Goal: Task Accomplishment & Management: Use online tool/utility

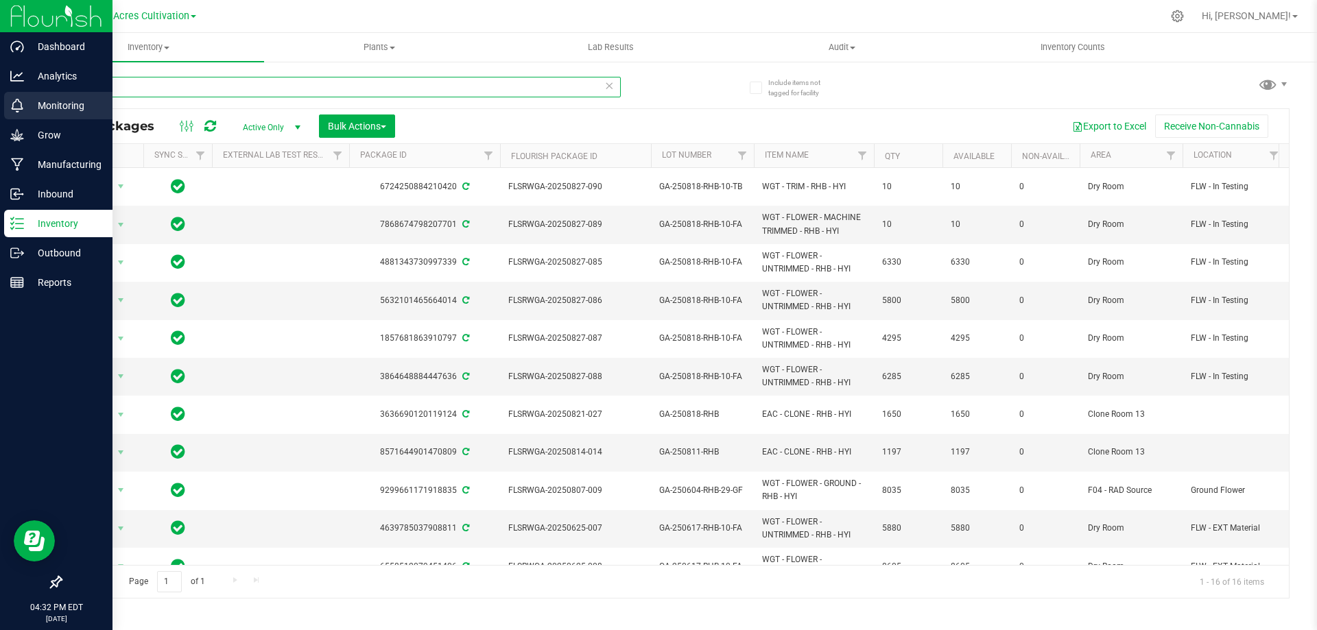
drag, startPoint x: 145, startPoint y: 86, endPoint x: 0, endPoint y: 100, distance: 145.4
click at [0, 100] on div "Dashboard Analytics Monitoring Grow Manufacturing Inbound Inventory Outbound Re…" at bounding box center [658, 315] width 1317 height 630
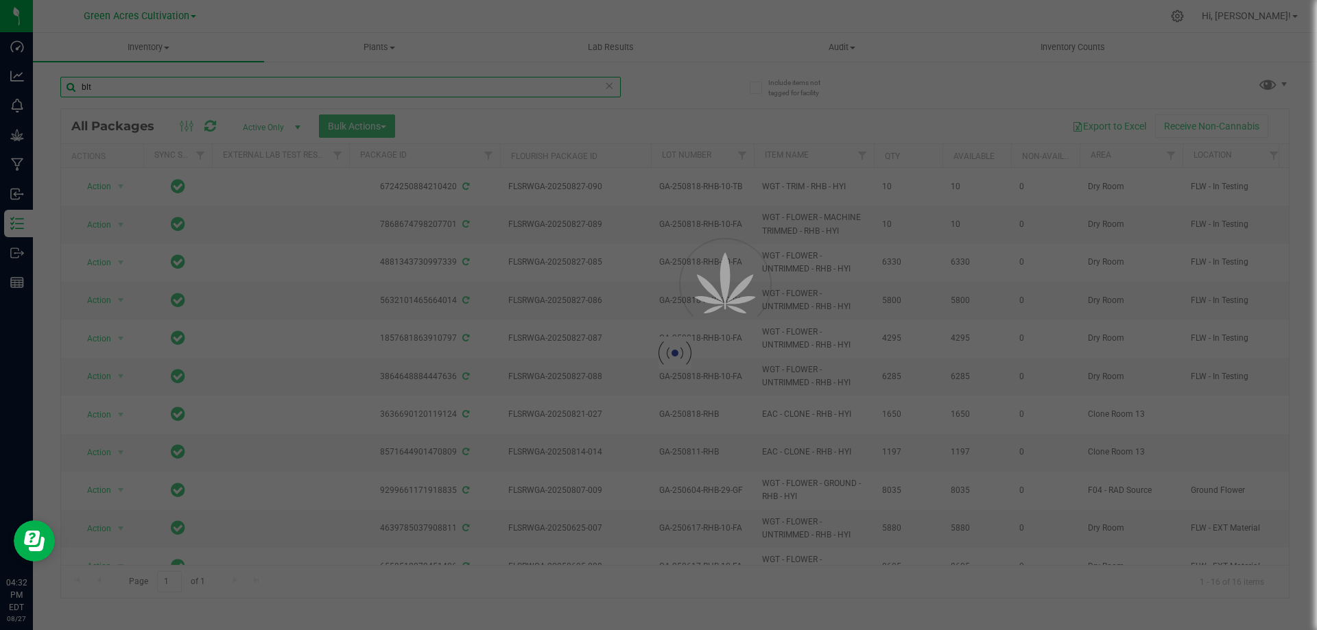
type input "blt"
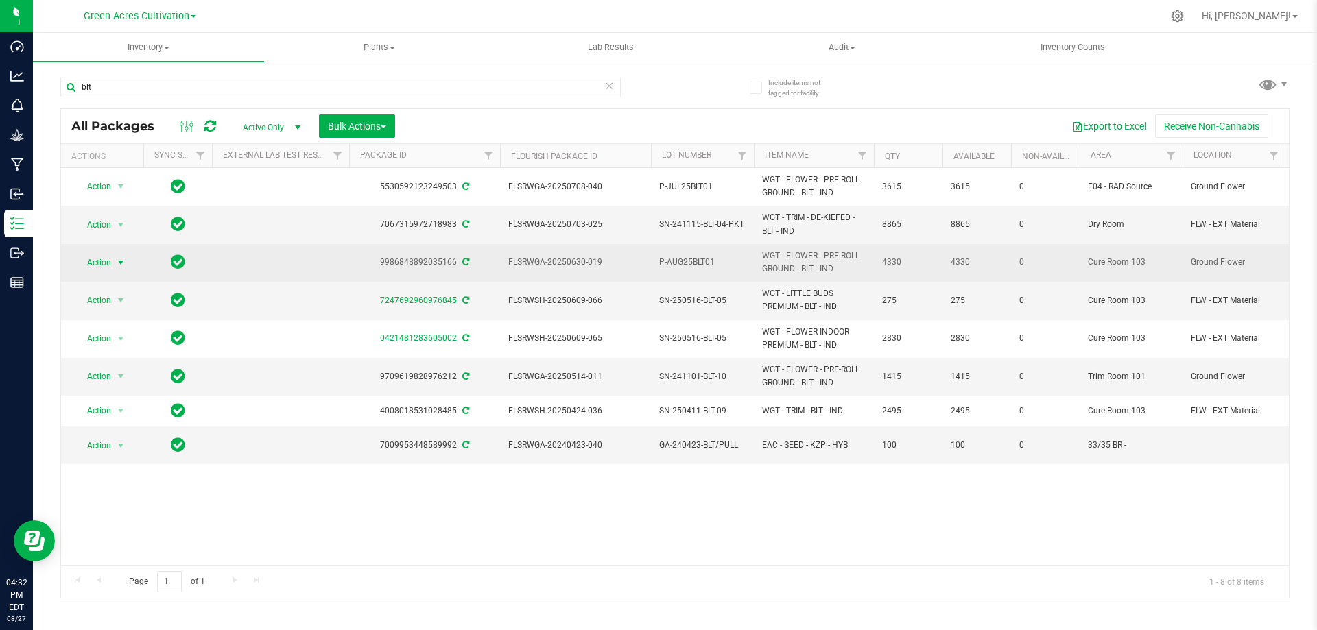
click at [119, 266] on span "select" at bounding box center [120, 262] width 11 height 11
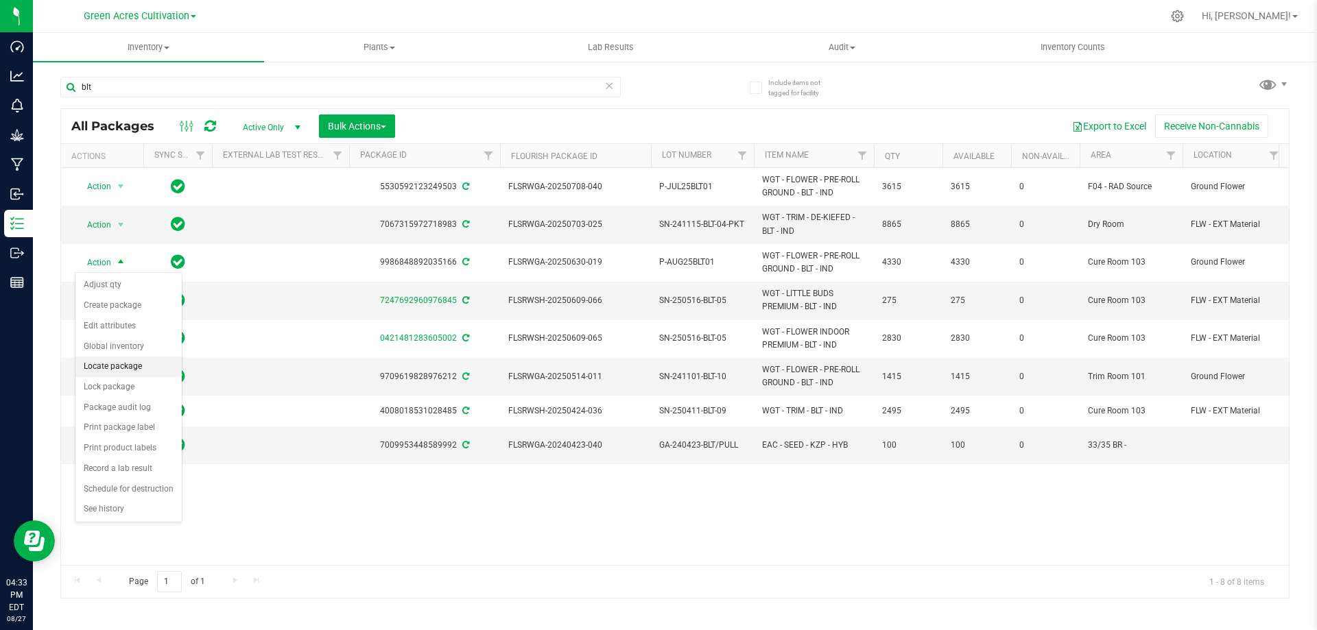
click at [147, 362] on li "Locate package" at bounding box center [128, 367] width 106 height 21
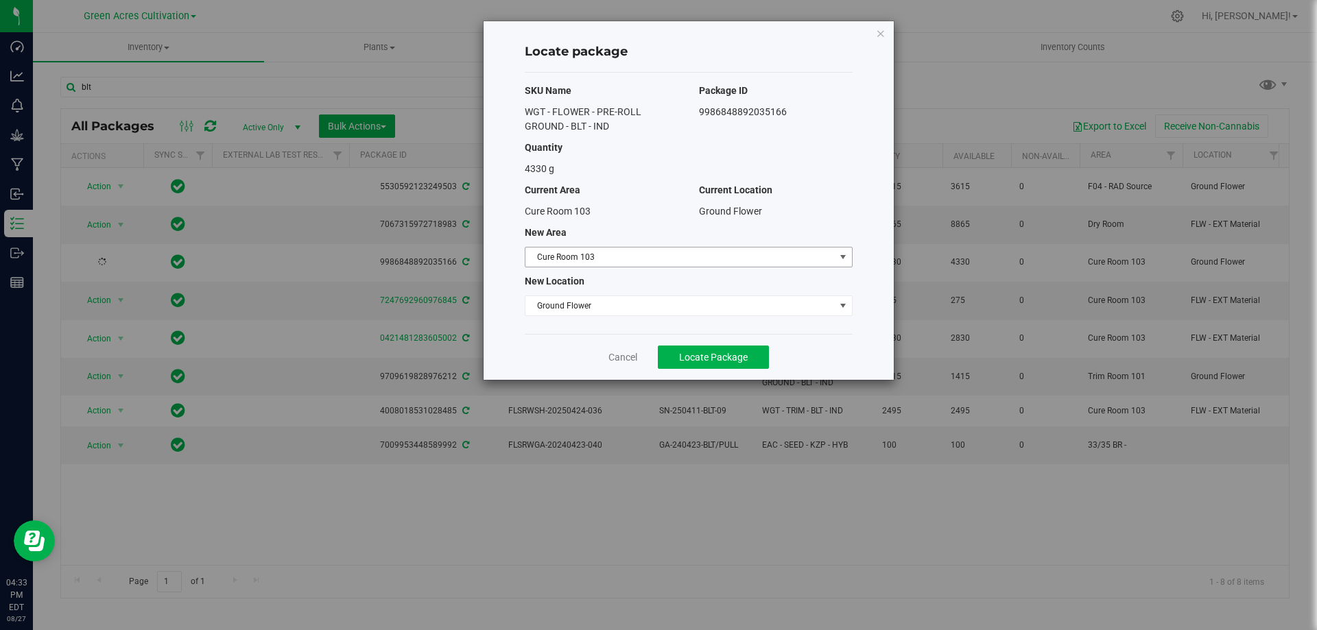
click at [724, 253] on span "Cure Room 103" at bounding box center [679, 257] width 309 height 19
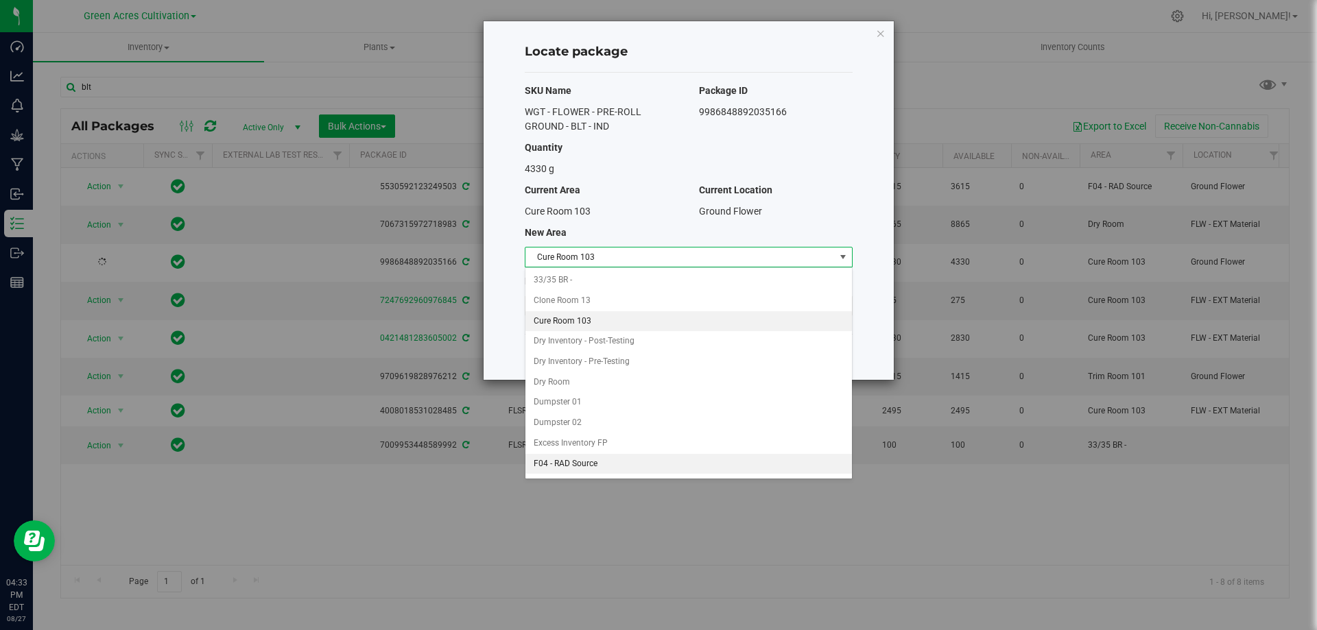
click at [602, 466] on li "F04 - RAD Source" at bounding box center [688, 464] width 327 height 21
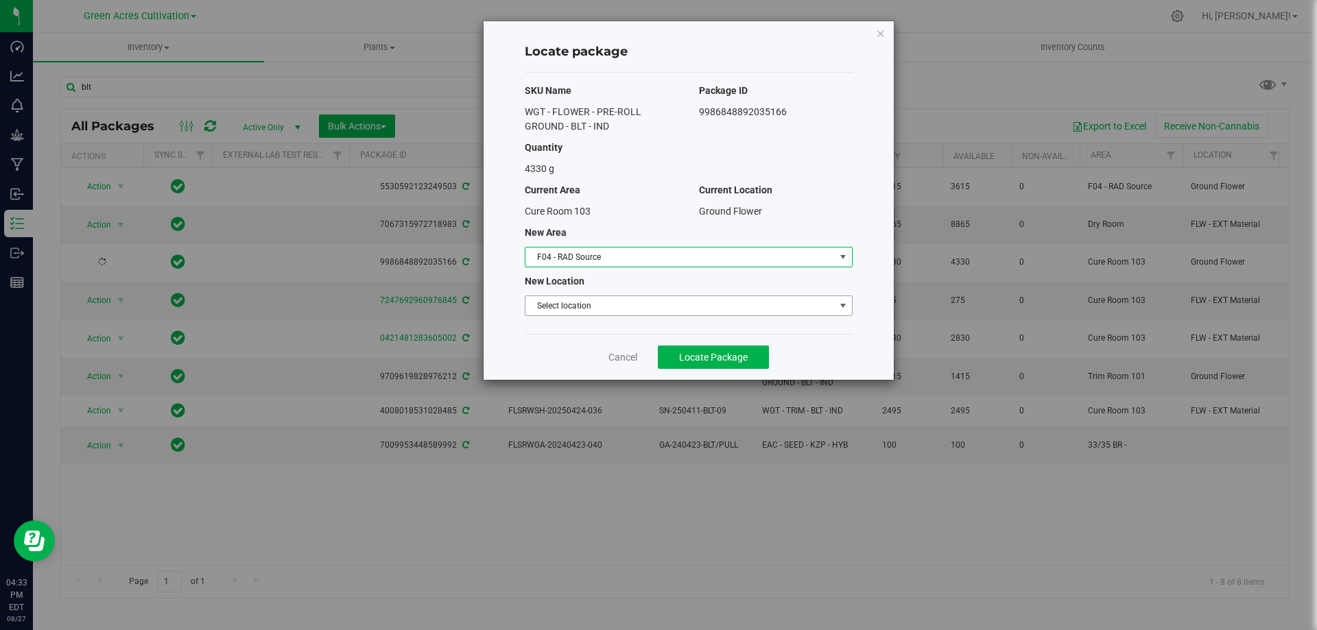
click at [646, 303] on span "Select location" at bounding box center [679, 305] width 309 height 19
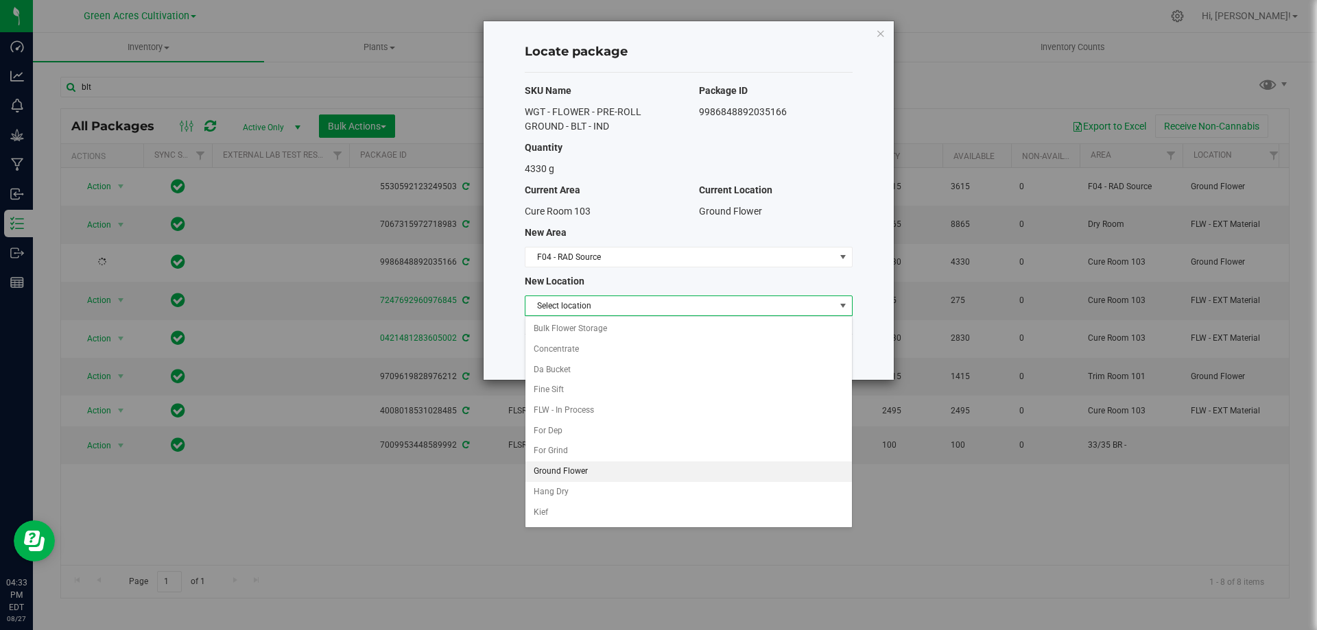
click at [609, 472] on li "Ground Flower" at bounding box center [688, 472] width 327 height 21
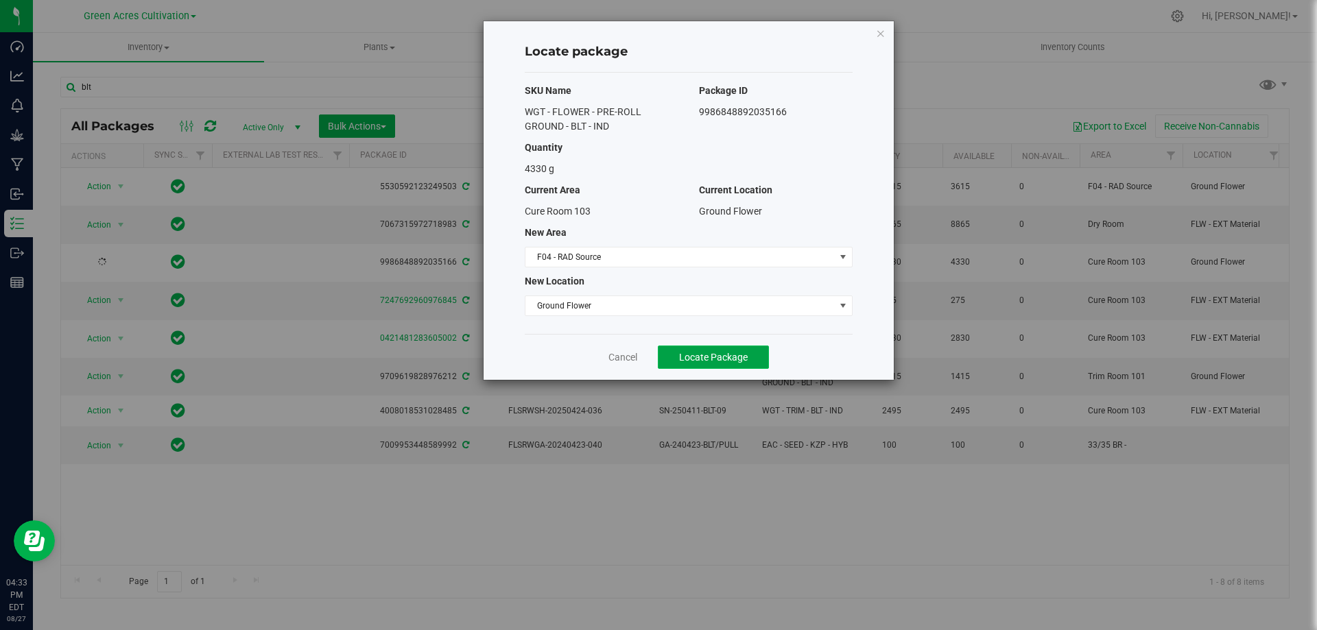
click at [722, 358] on span "Locate Package" at bounding box center [713, 357] width 69 height 11
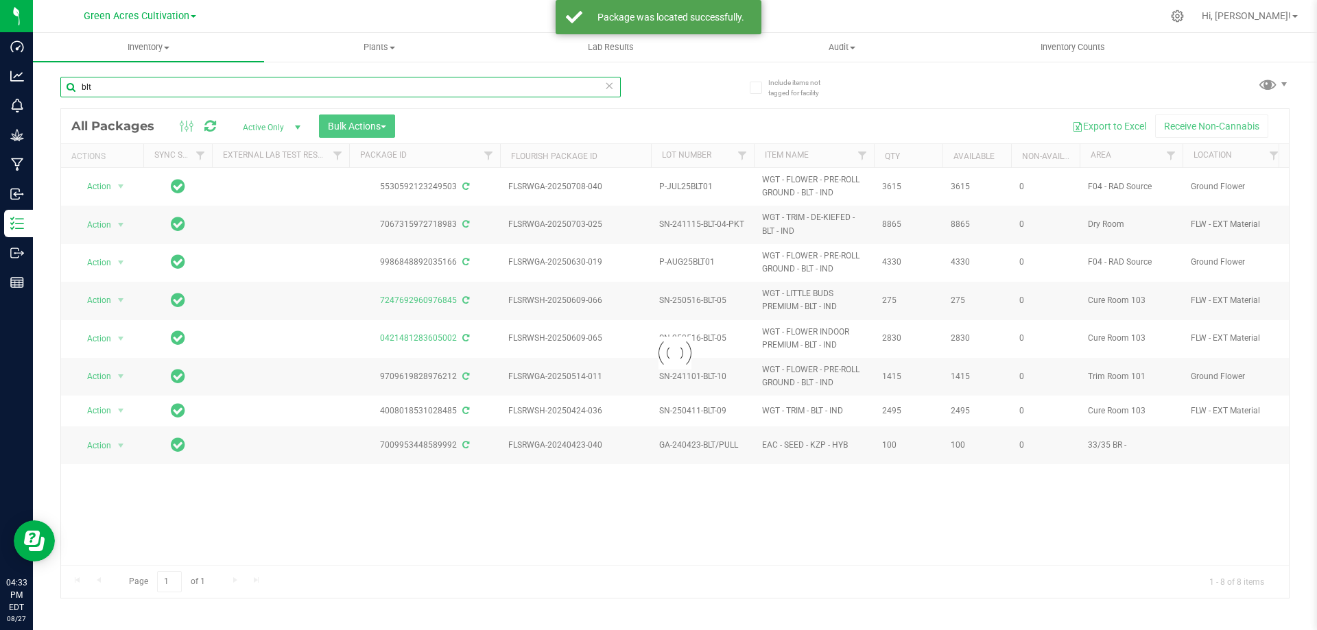
drag, startPoint x: 122, startPoint y: 84, endPoint x: 40, endPoint y: 95, distance: 82.5
click at [40, 95] on div "Include items not tagged for facility blt Loading... All Packages Active Only A…" at bounding box center [675, 269] width 1284 height 418
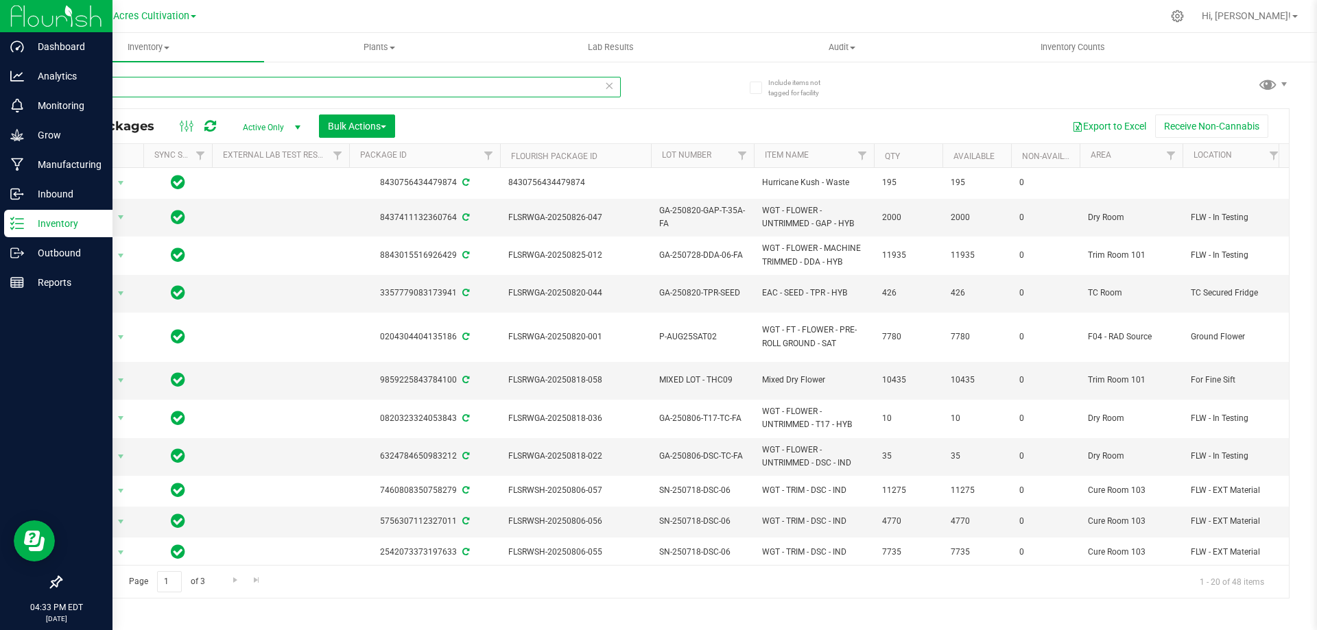
type input "843687"
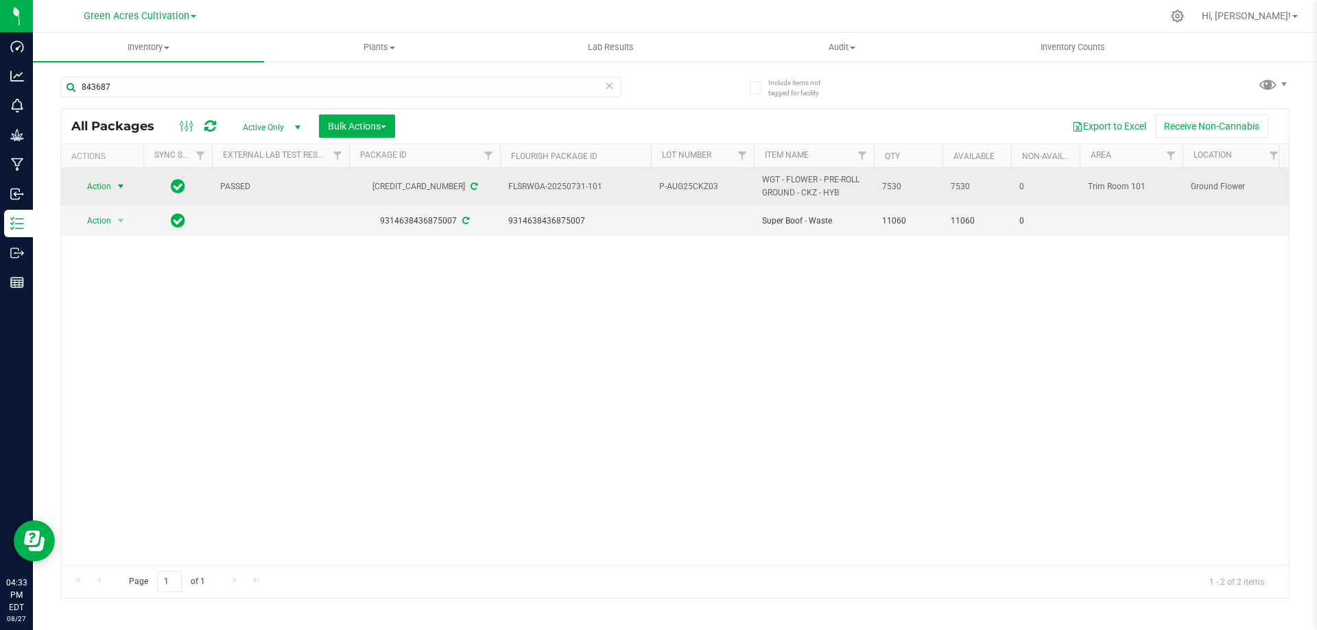
click at [117, 189] on span "select" at bounding box center [120, 186] width 11 height 11
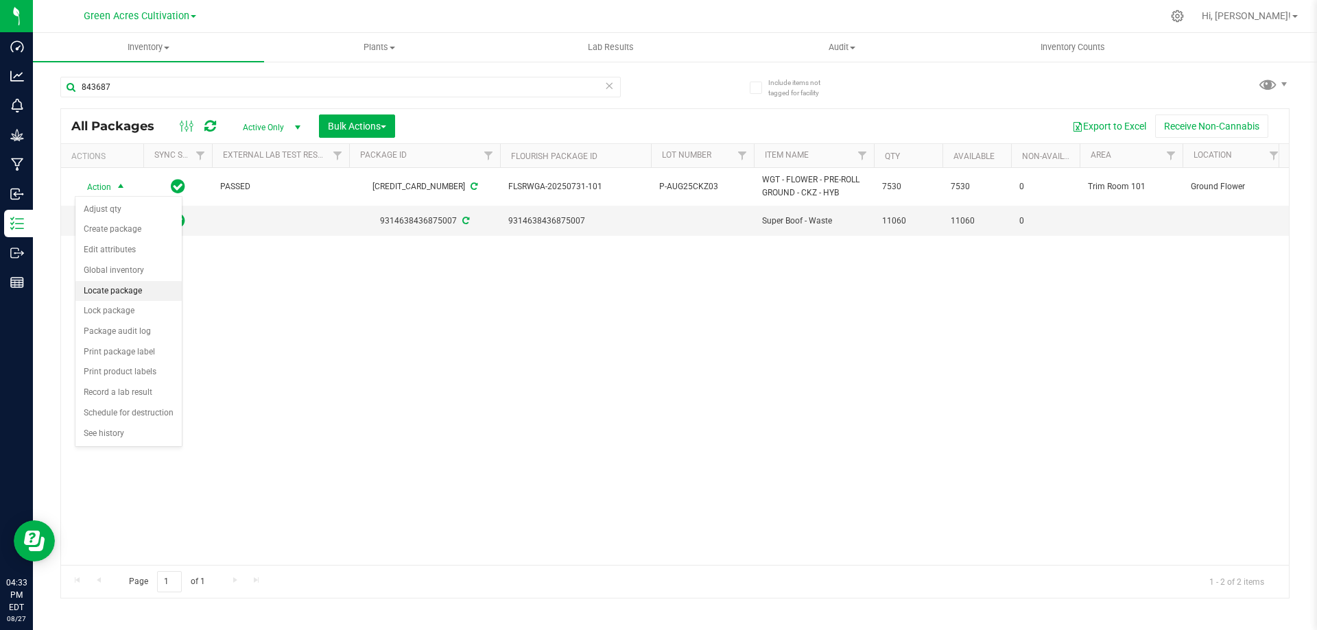
click at [149, 289] on li "Locate package" at bounding box center [128, 291] width 106 height 21
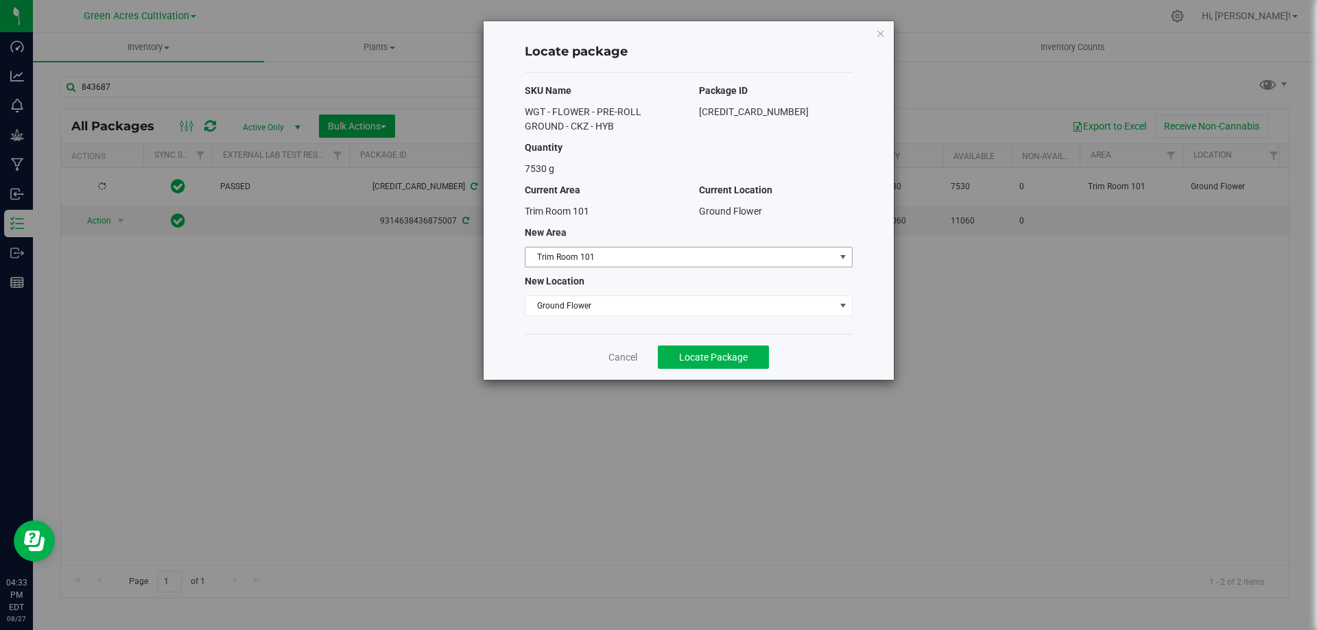
click at [764, 252] on span "Trim Room 101" at bounding box center [679, 257] width 309 height 19
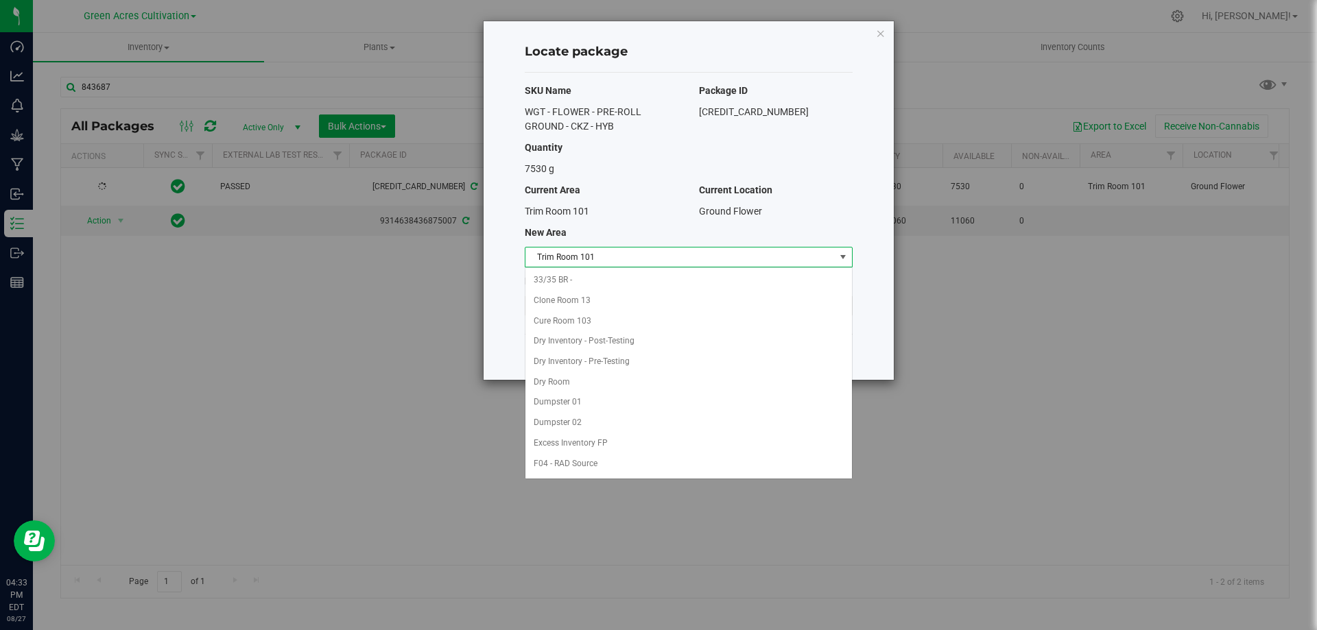
scroll to position [141, 0]
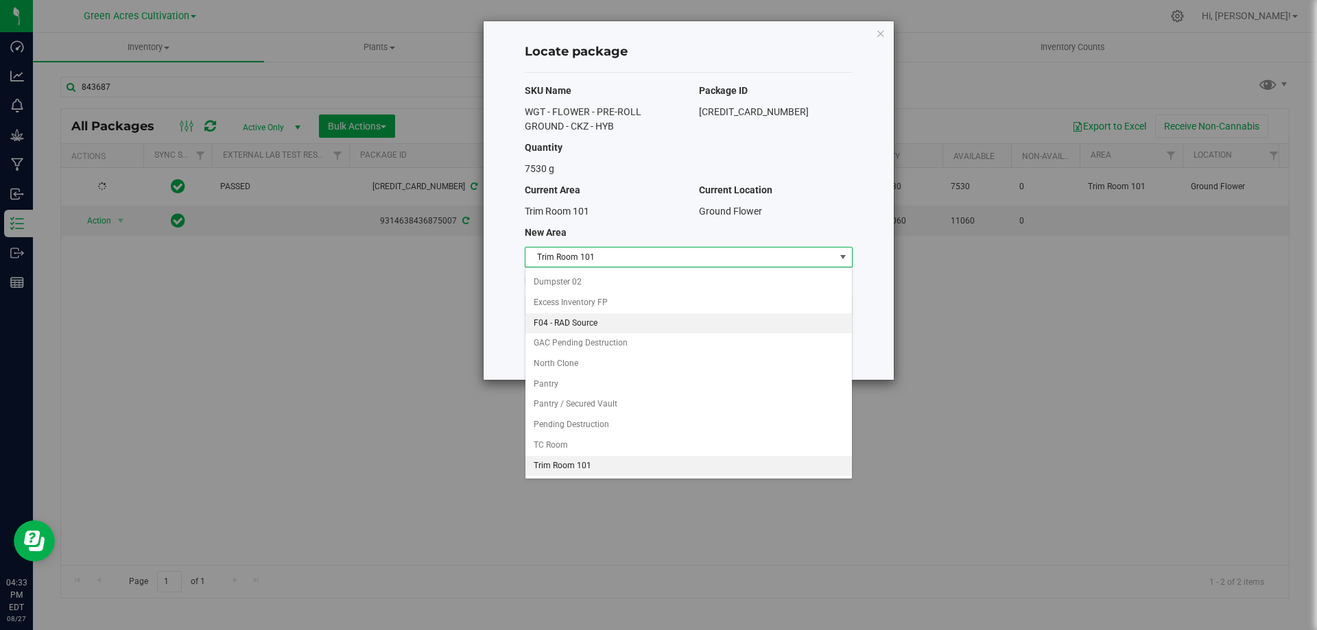
click at [603, 321] on li "F04 - RAD Source" at bounding box center [688, 324] width 327 height 21
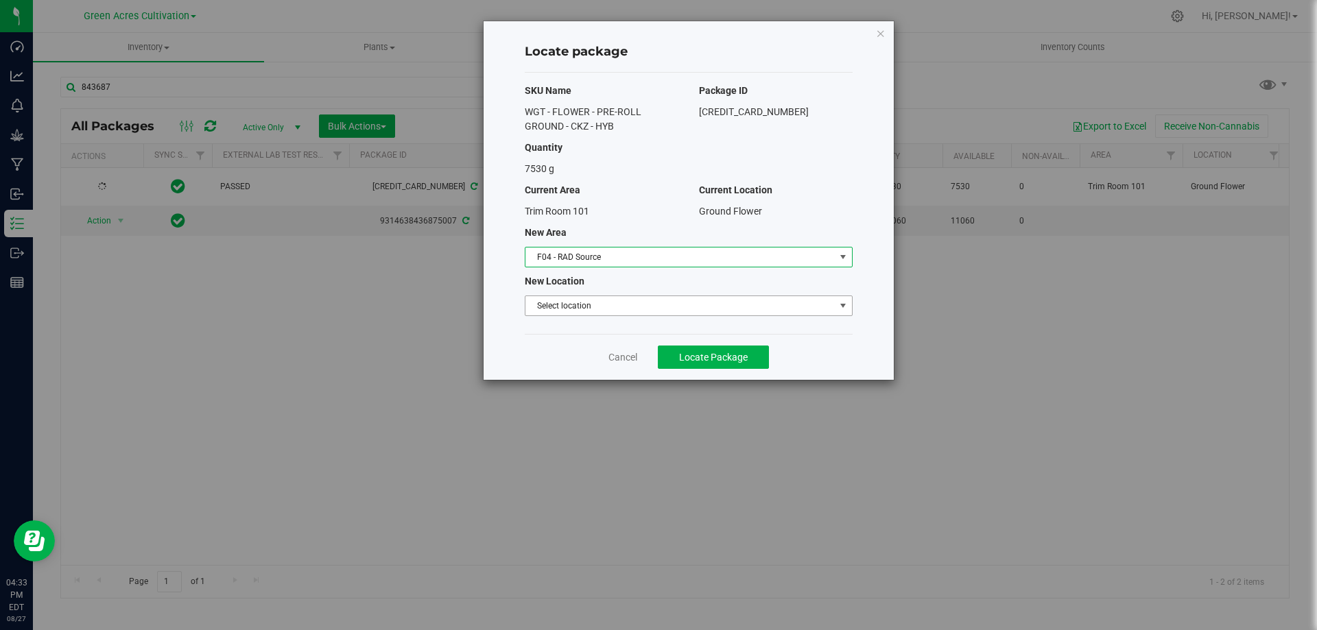
click at [608, 308] on span "Select location" at bounding box center [679, 305] width 309 height 19
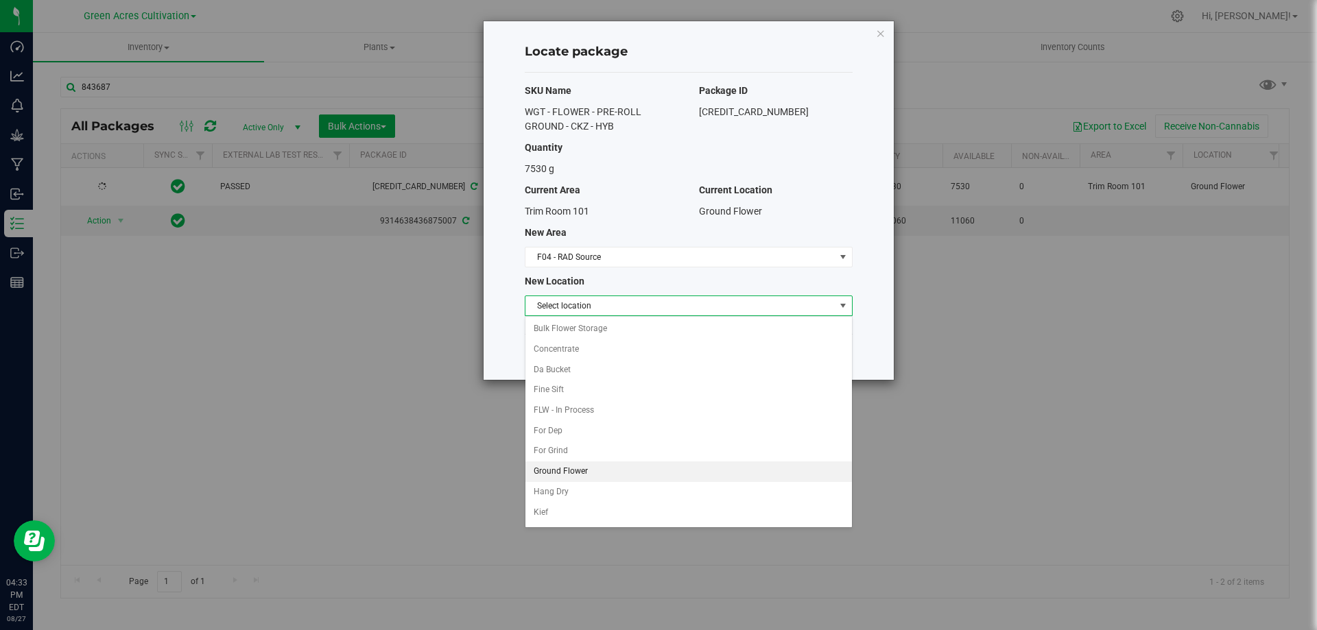
click at [618, 465] on li "Ground Flower" at bounding box center [688, 472] width 327 height 21
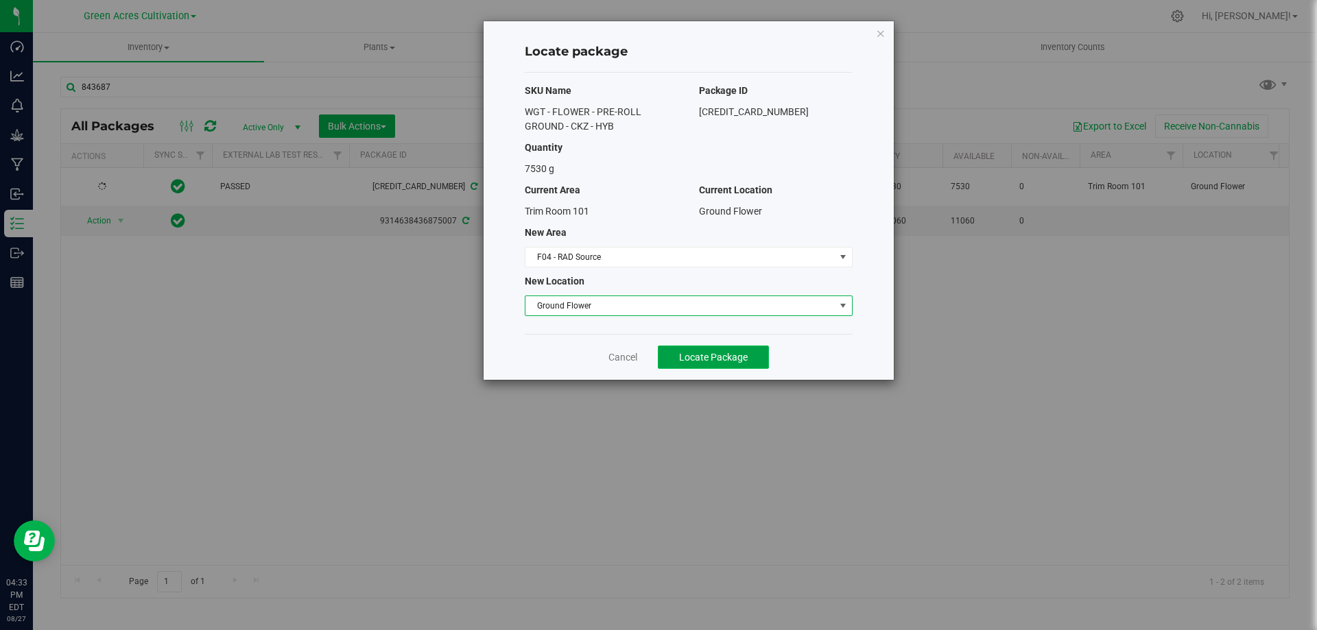
click at [726, 353] on span "Locate Package" at bounding box center [713, 357] width 69 height 11
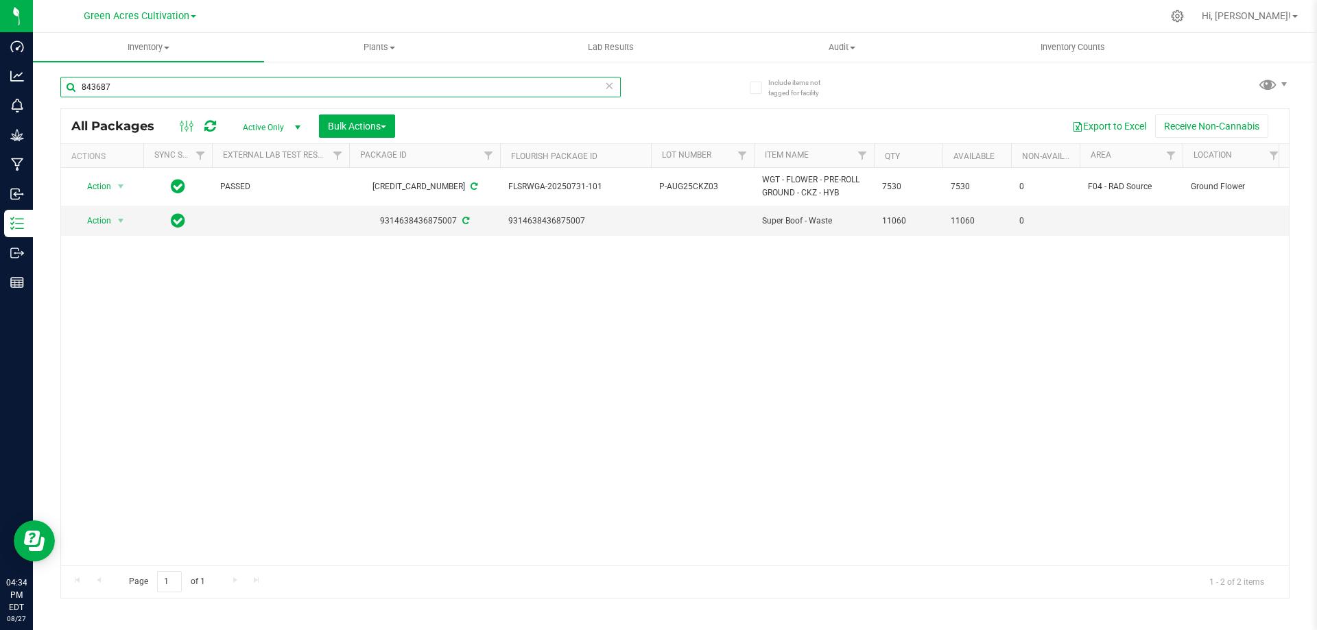
drag, startPoint x: 121, startPoint y: 84, endPoint x: 62, endPoint y: 98, distance: 61.2
click at [62, 98] on div "843687" at bounding box center [340, 93] width 560 height 32
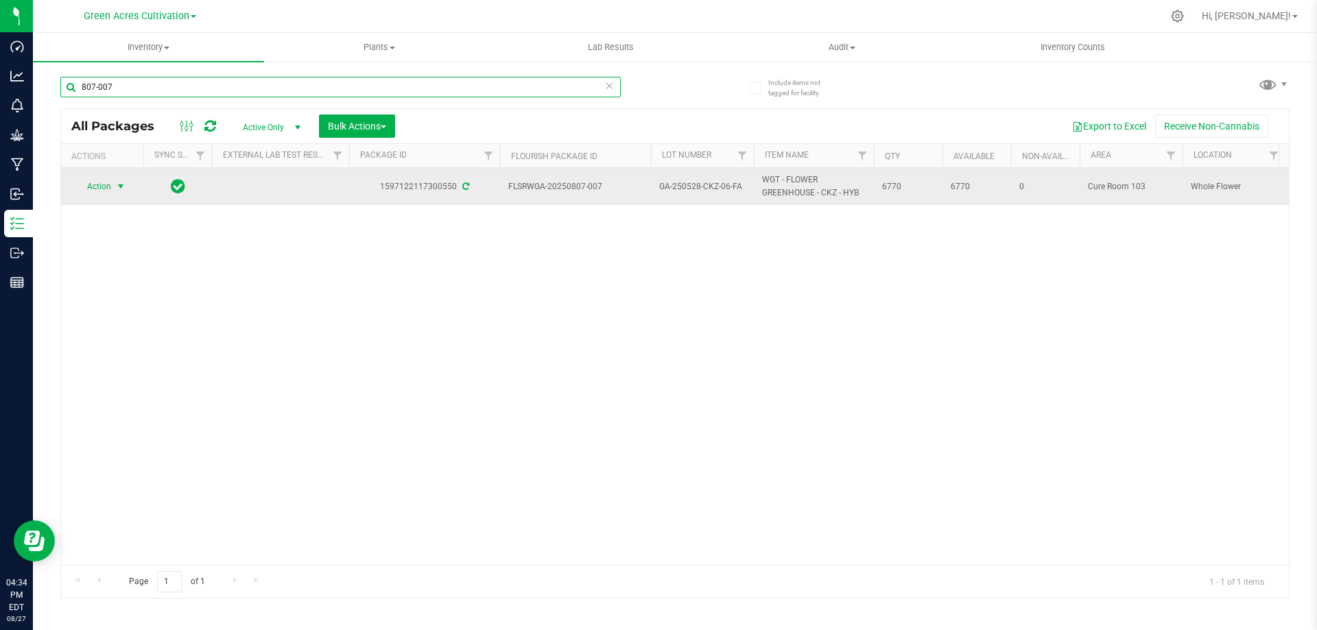
type input "807-007"
click at [113, 189] on span "select" at bounding box center [121, 186] width 17 height 19
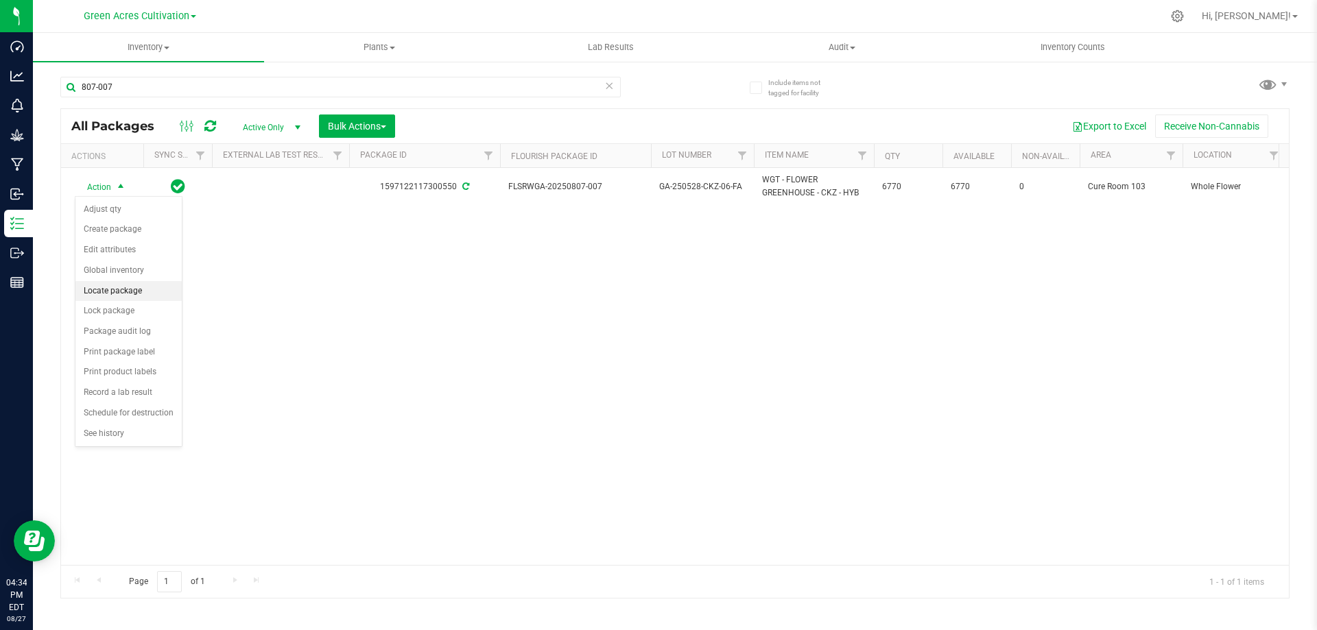
click at [107, 295] on li "Locate package" at bounding box center [128, 291] width 106 height 21
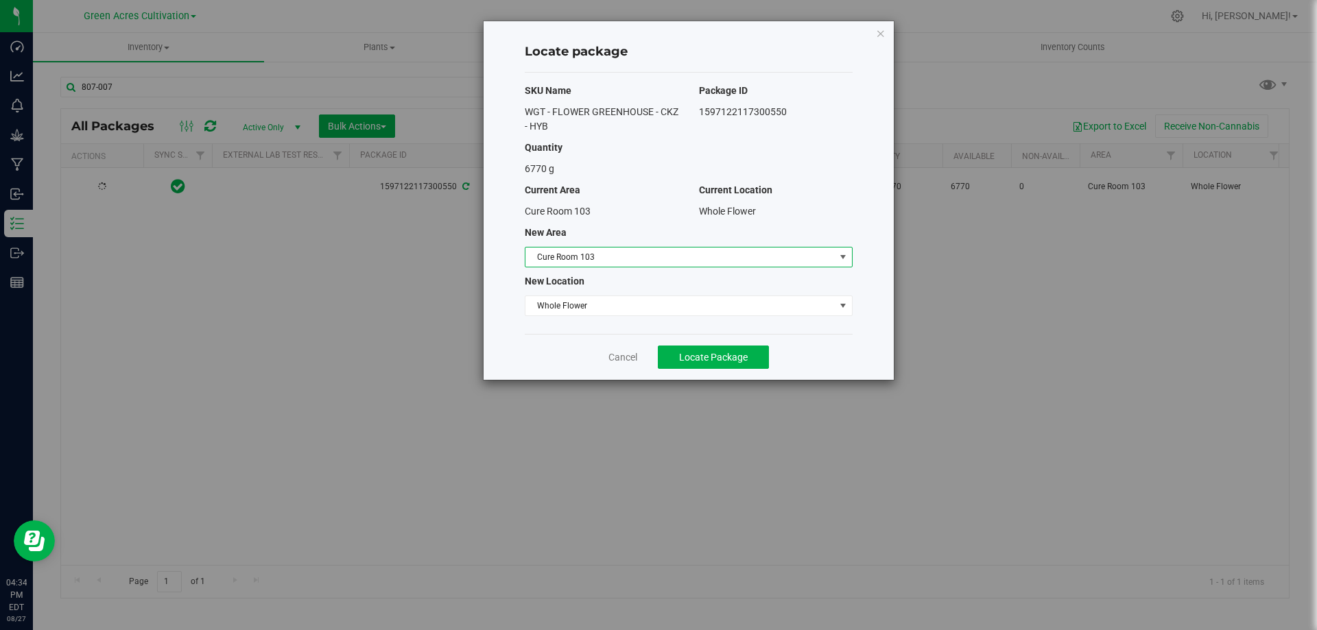
click at [650, 257] on span "Cure Room 103" at bounding box center [679, 257] width 309 height 19
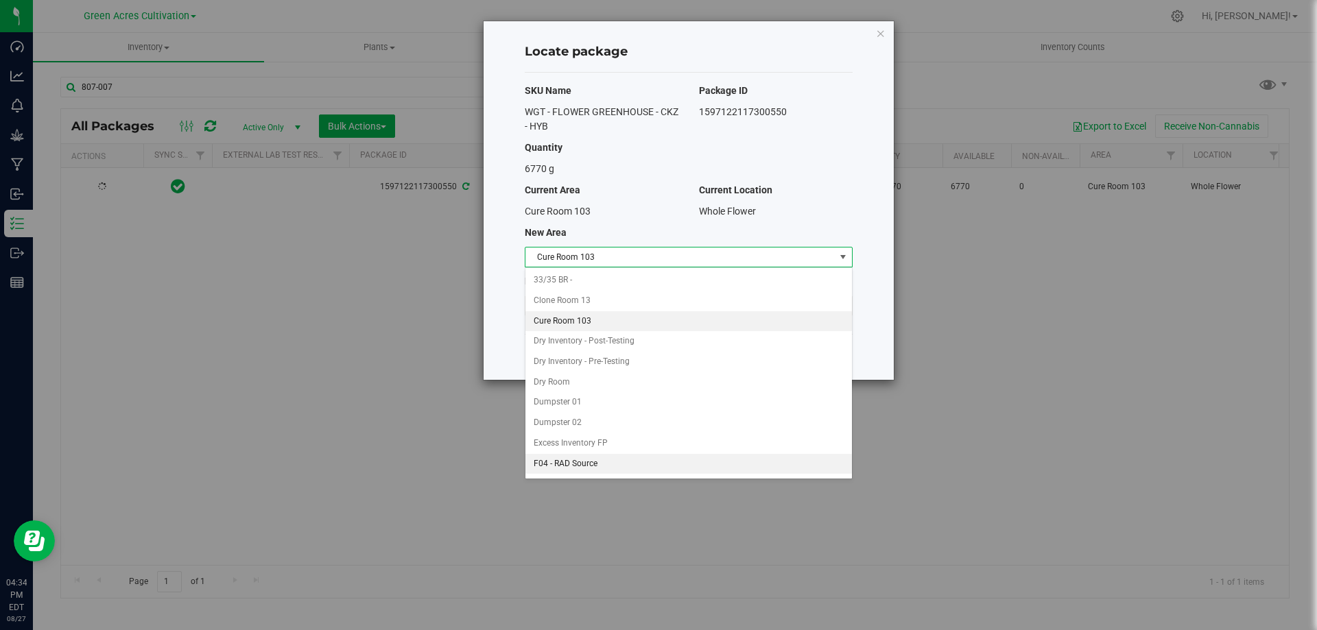
click at [576, 457] on li "F04 - RAD Source" at bounding box center [688, 464] width 327 height 21
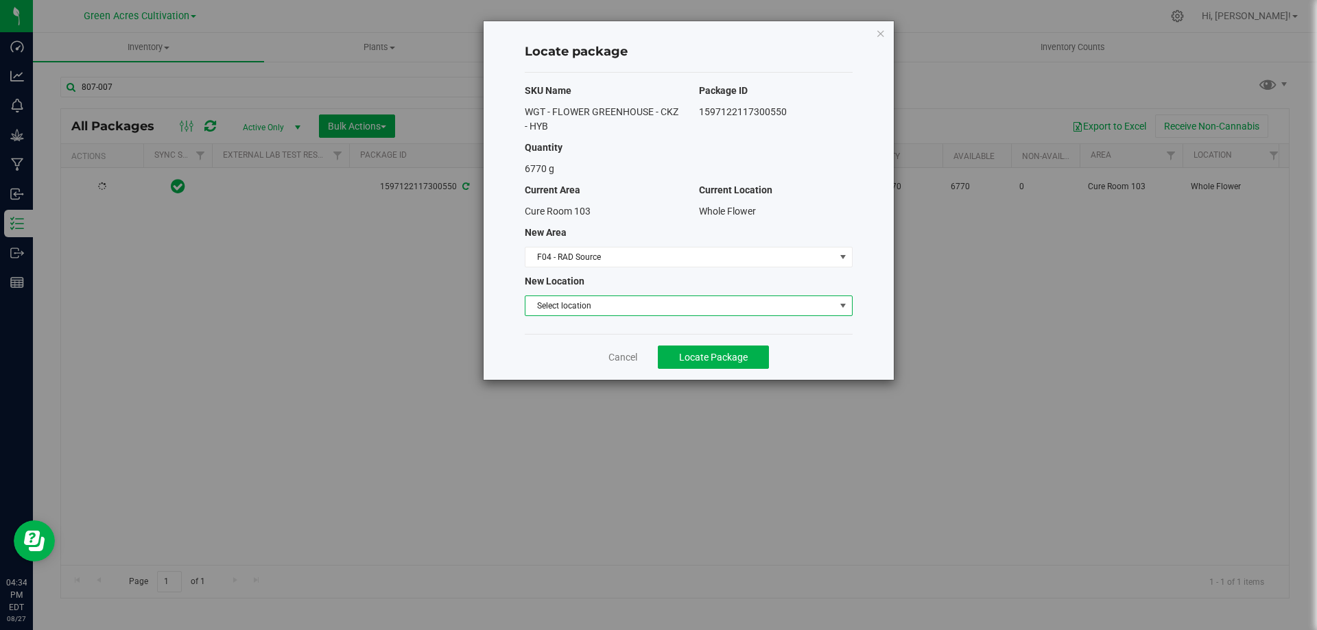
click at [596, 306] on span "Select location" at bounding box center [679, 305] width 309 height 19
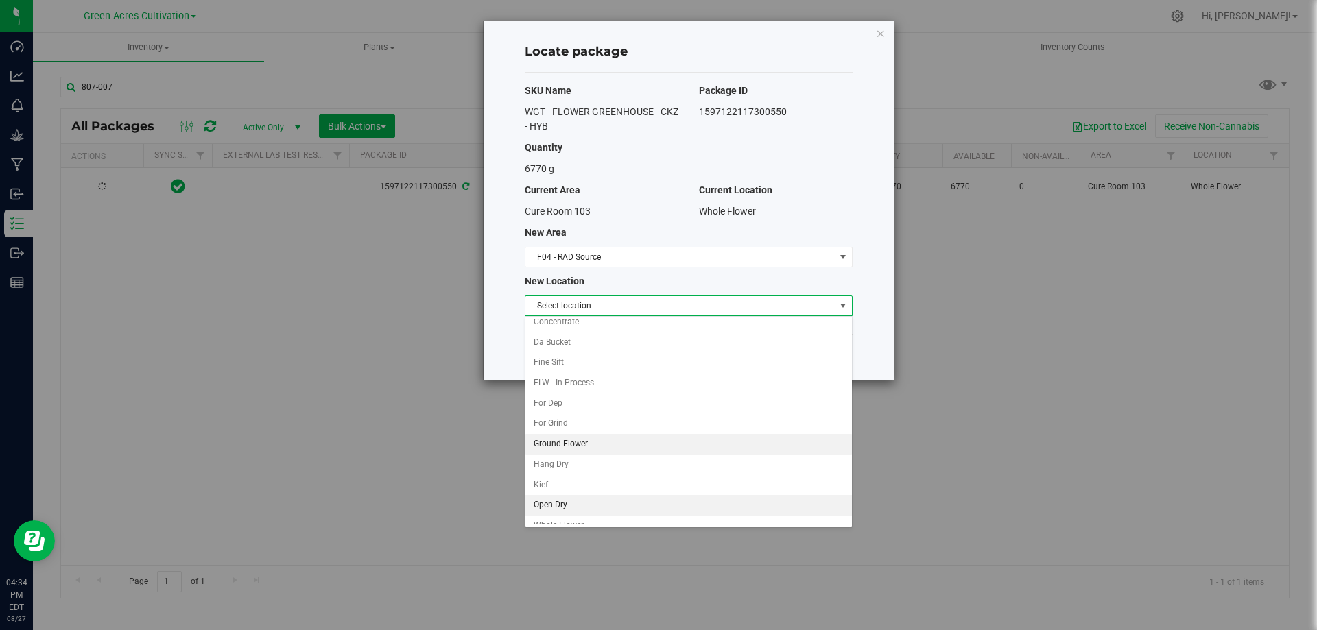
scroll to position [39, 0]
click at [583, 508] on li "Whole Flower" at bounding box center [688, 514] width 327 height 21
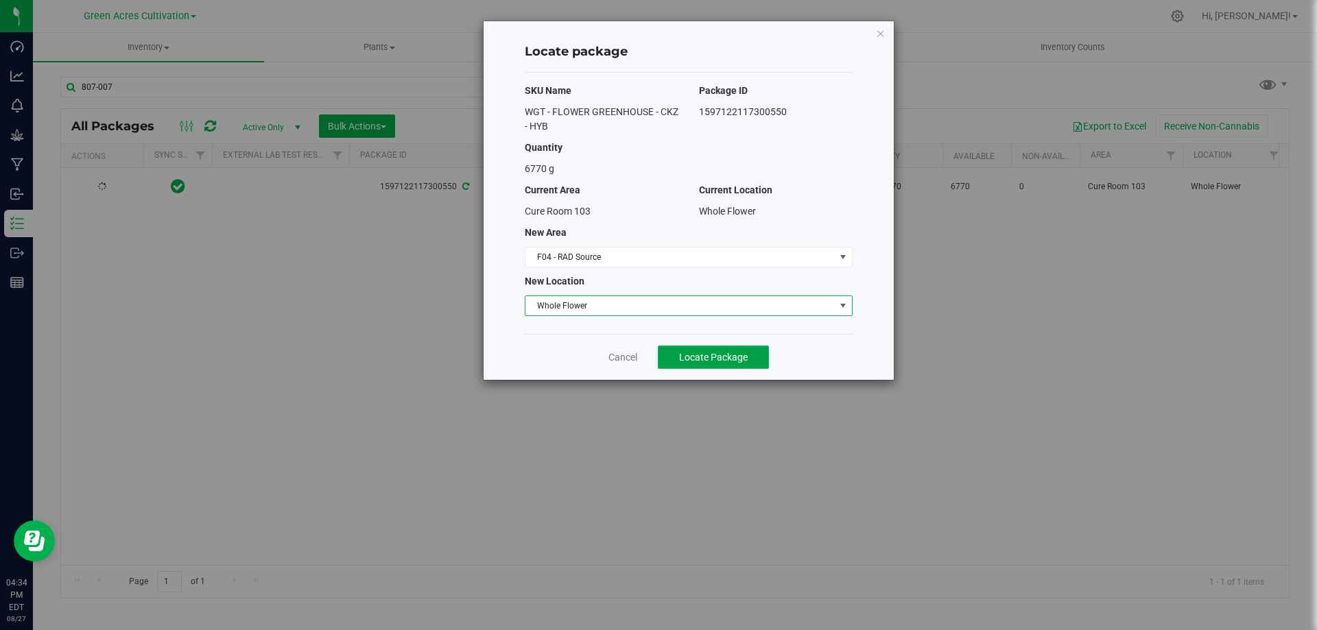
click at [715, 356] on span "Locate Package" at bounding box center [713, 357] width 69 height 11
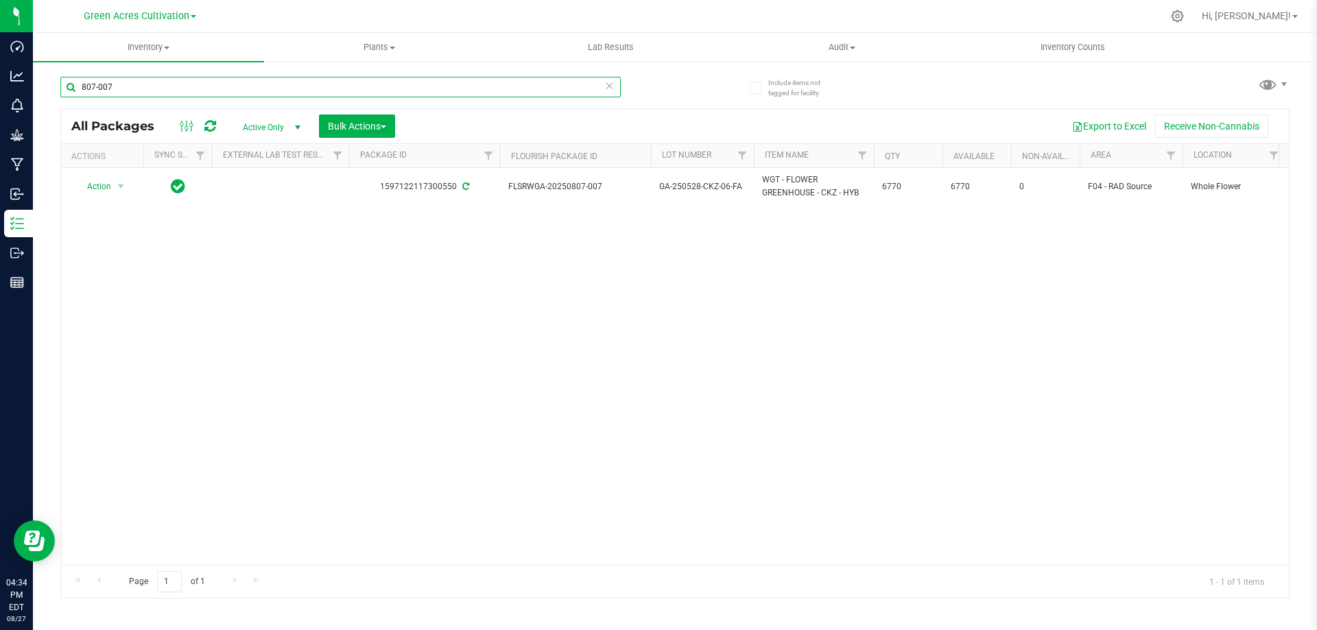
click at [157, 95] on input "807-007" at bounding box center [340, 87] width 560 height 21
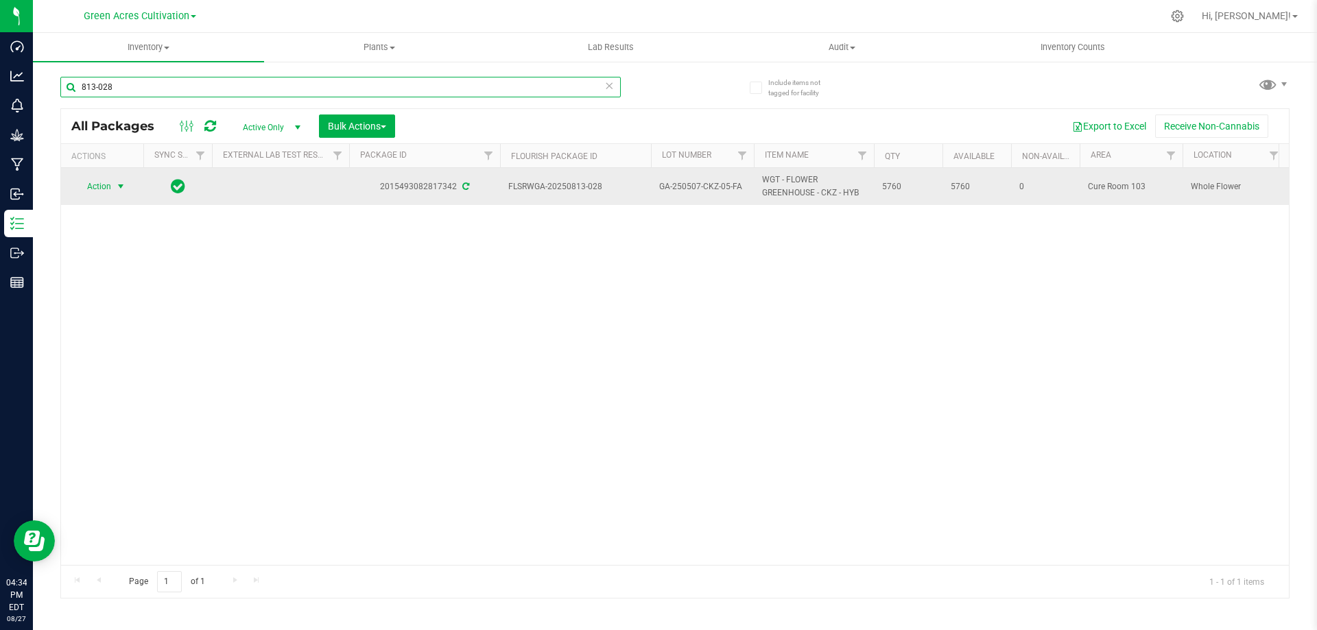
type input "813-028"
click at [119, 189] on span "select" at bounding box center [120, 186] width 11 height 11
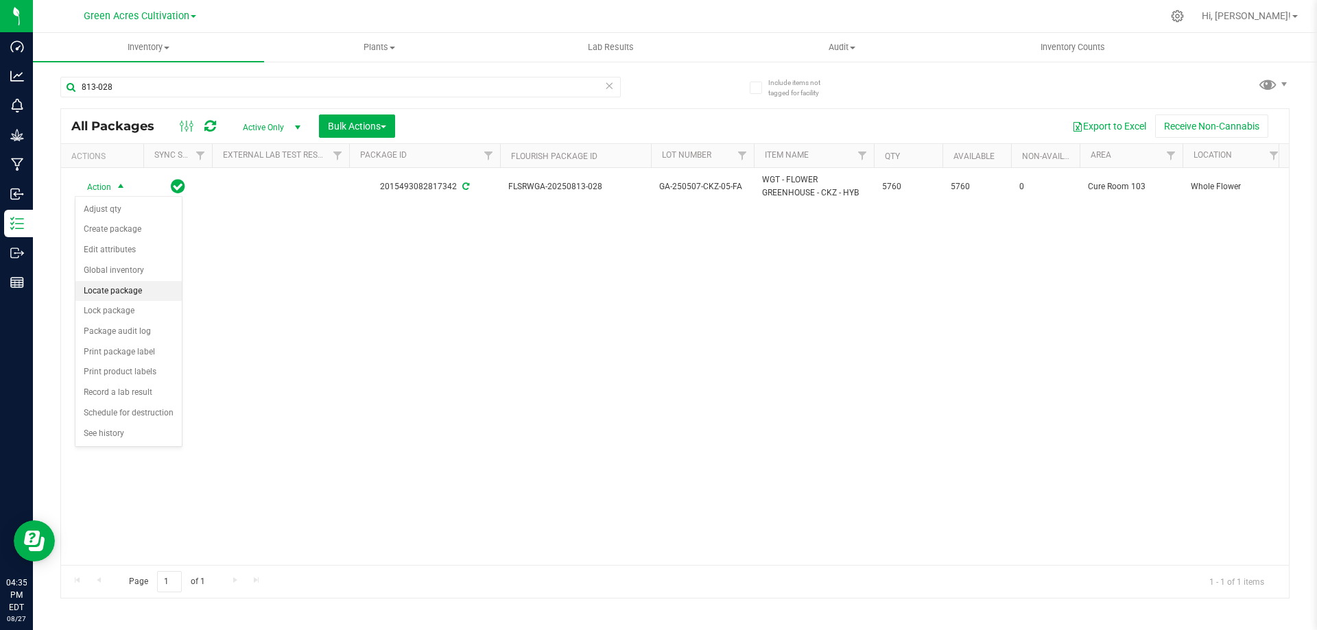
click at [134, 285] on li "Locate package" at bounding box center [128, 291] width 106 height 21
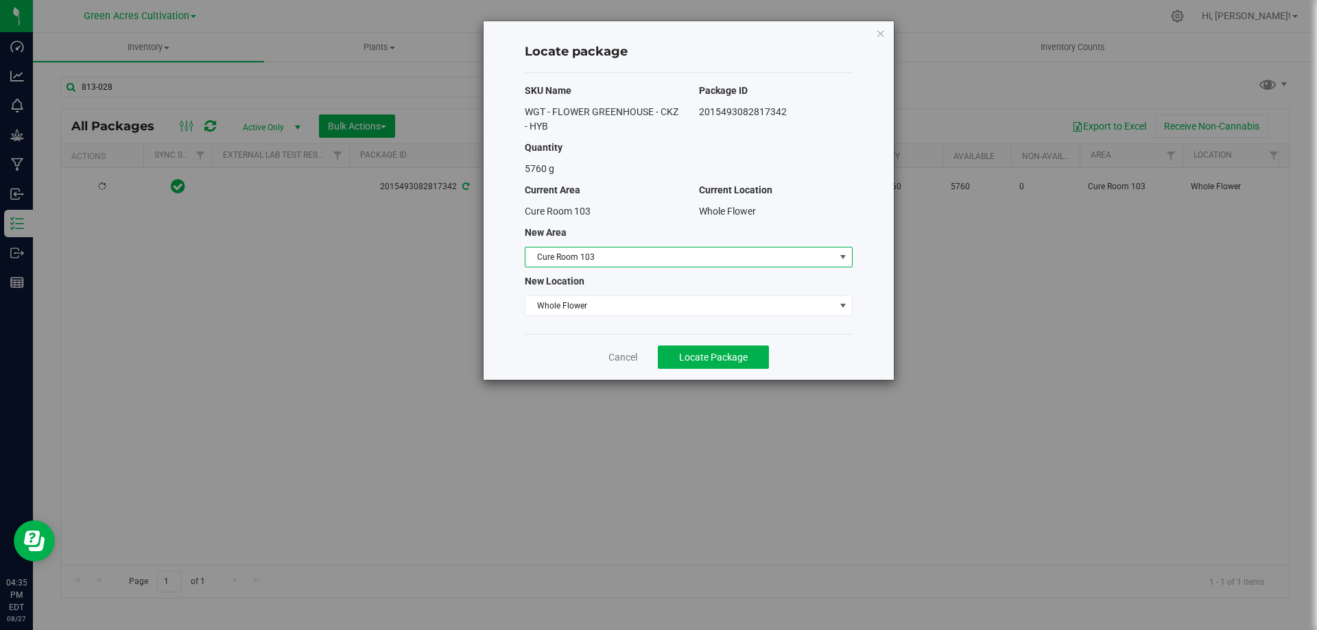
click at [705, 258] on span "Cure Room 103" at bounding box center [679, 257] width 309 height 19
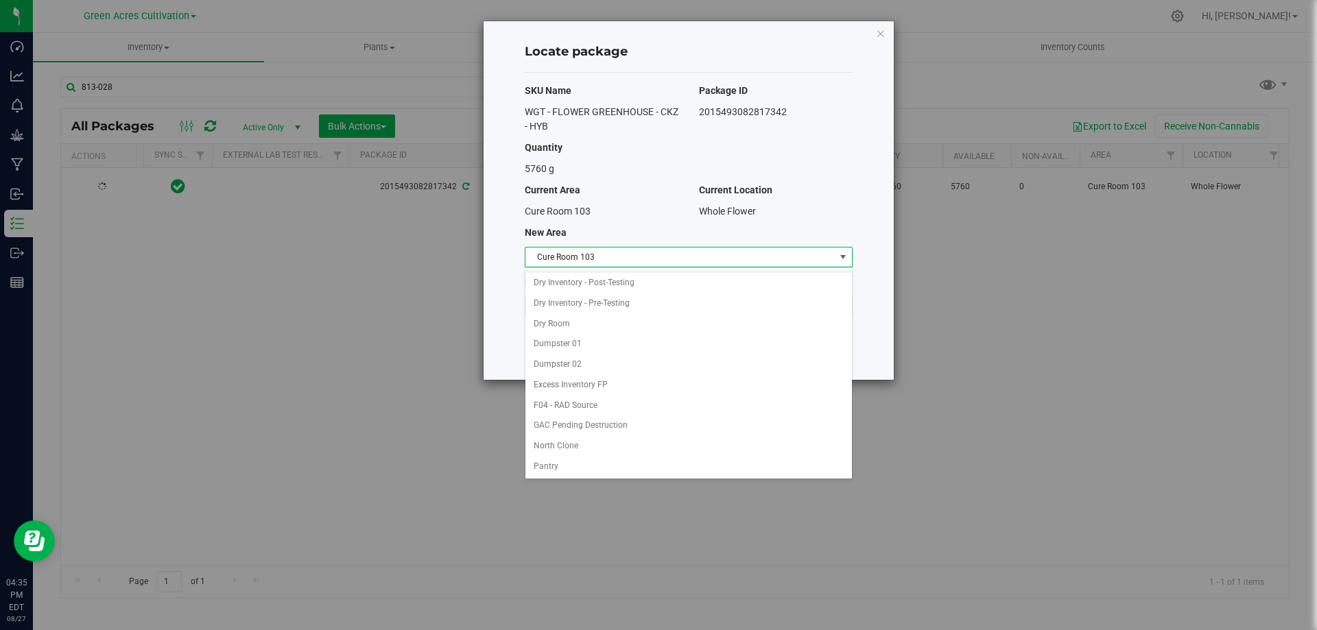
scroll to position [69, 0]
click at [635, 395] on li "F04 - RAD Source" at bounding box center [688, 396] width 327 height 21
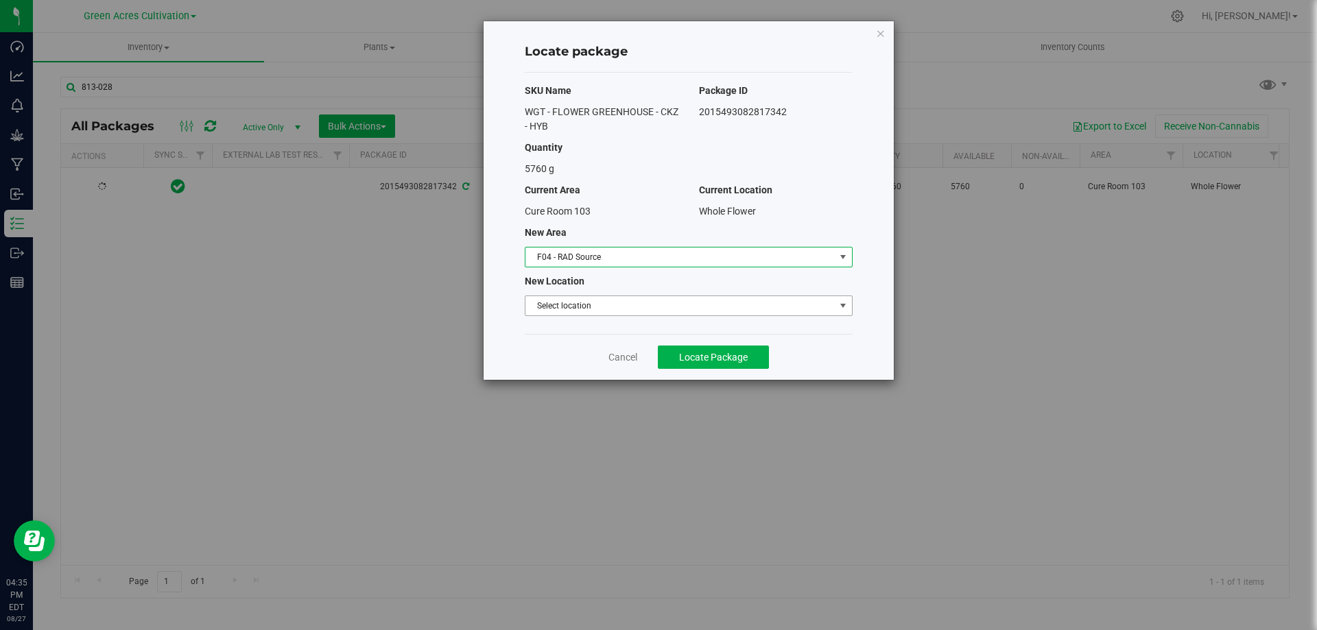
click at [634, 305] on span "Select location" at bounding box center [679, 305] width 309 height 19
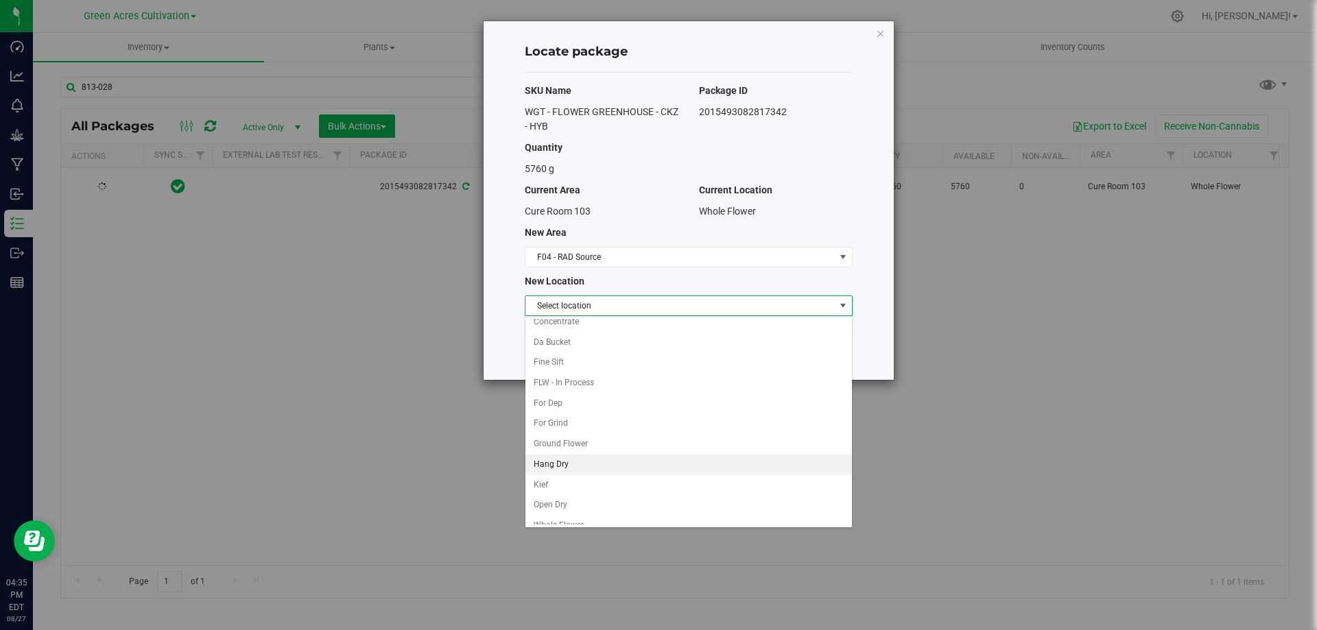
scroll to position [39, 0]
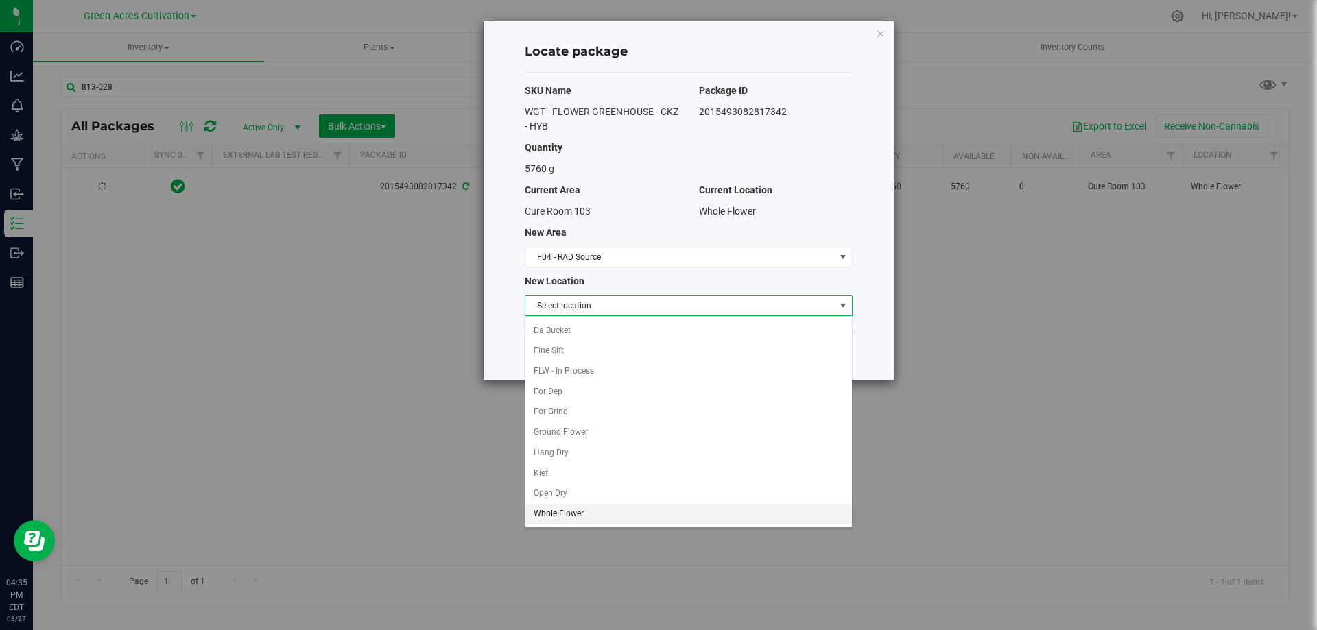
click at [598, 509] on li "Whole Flower" at bounding box center [688, 514] width 327 height 21
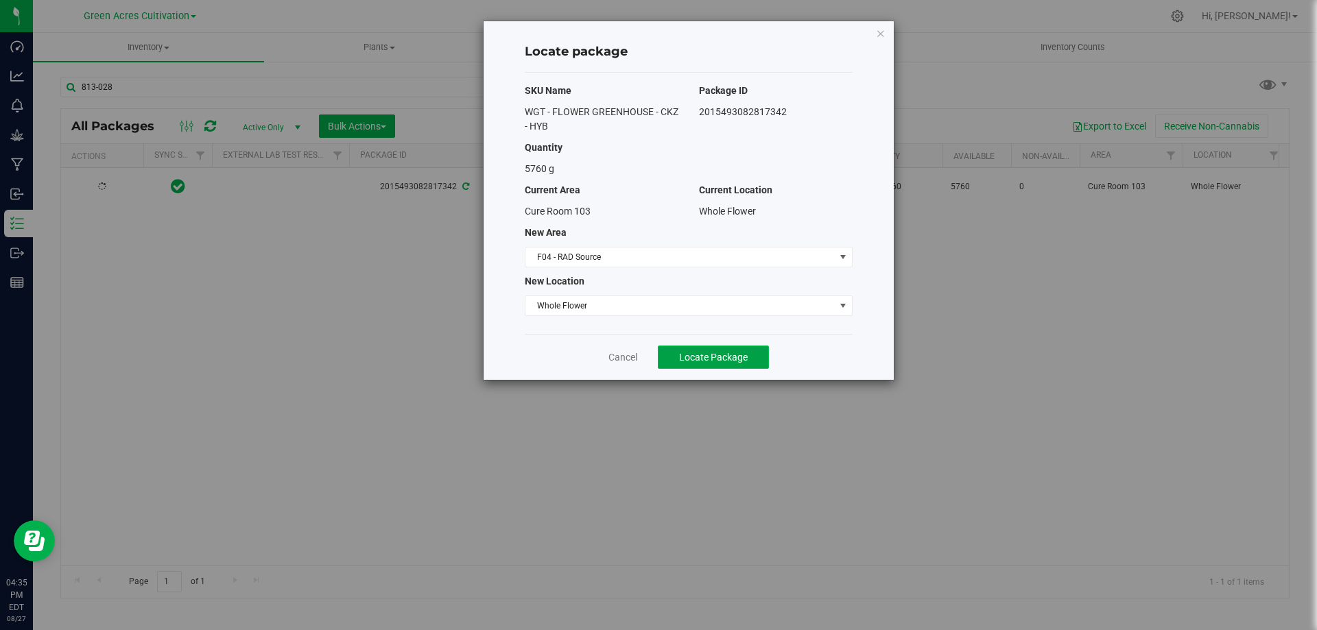
click at [700, 363] on button "Locate Package" at bounding box center [713, 357] width 111 height 23
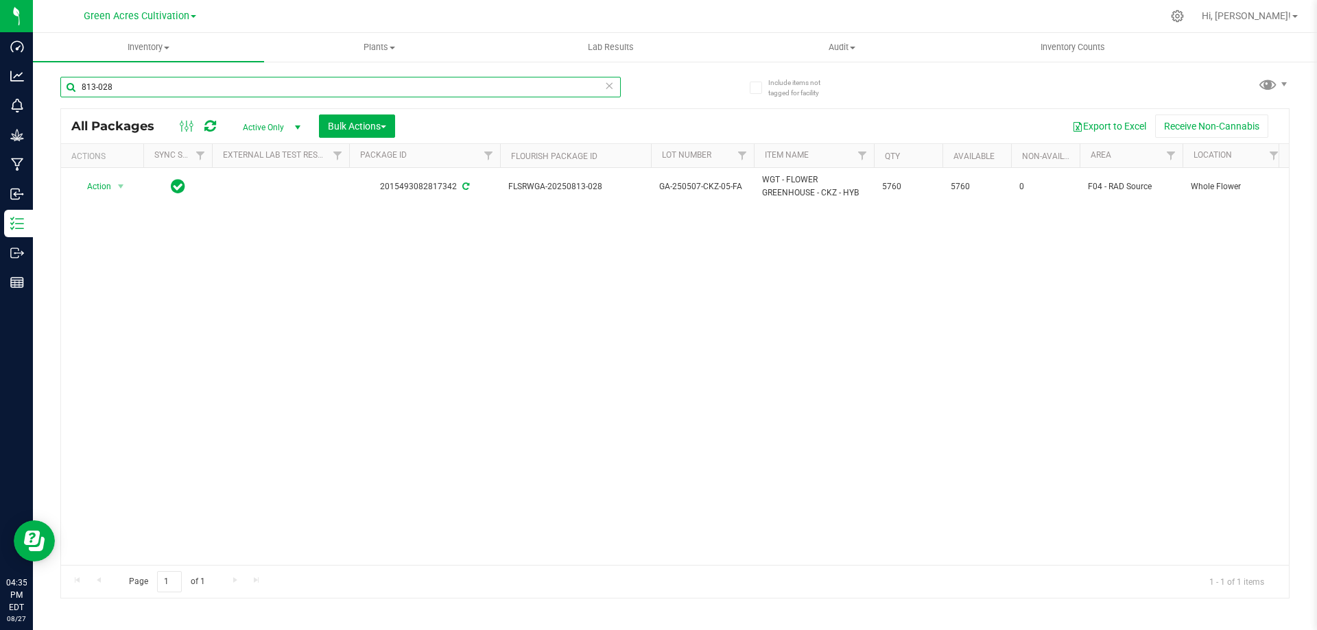
drag, startPoint x: 133, startPoint y: 87, endPoint x: 54, endPoint y: 107, distance: 81.4
click at [54, 107] on div "Include items not tagged for facility 813-028 All Packages Active Only Active O…" at bounding box center [675, 269] width 1284 height 418
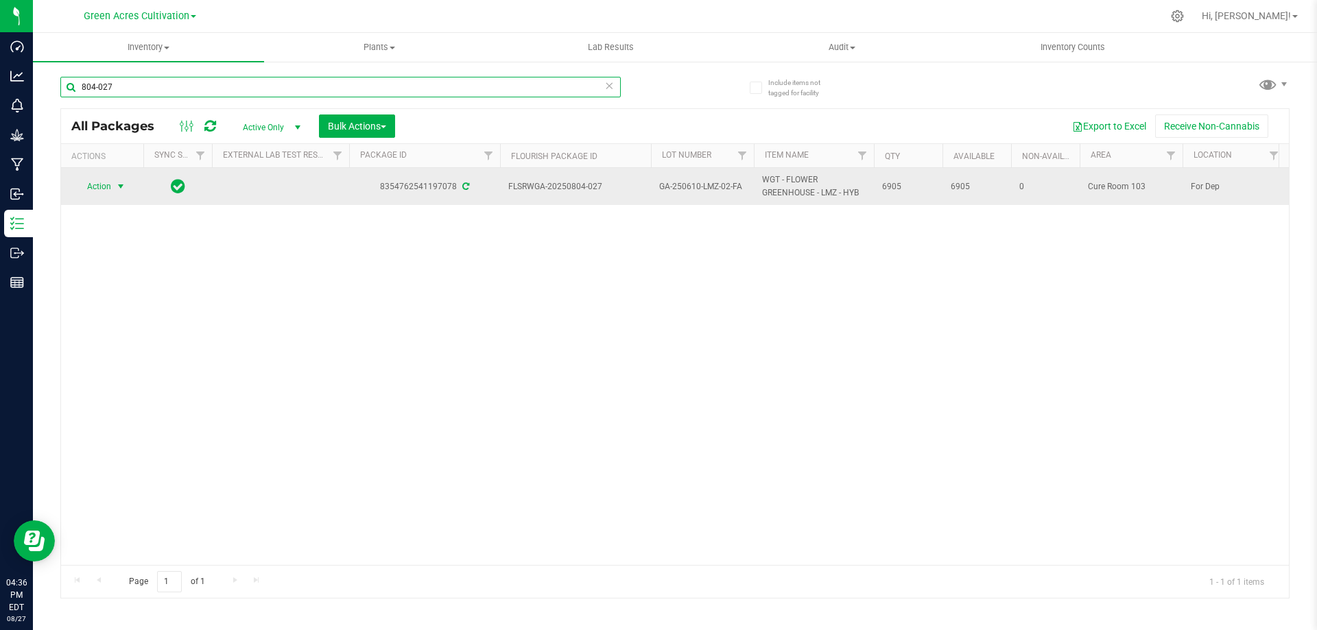
type input "804-027"
click at [106, 185] on span "Action" at bounding box center [93, 186] width 37 height 19
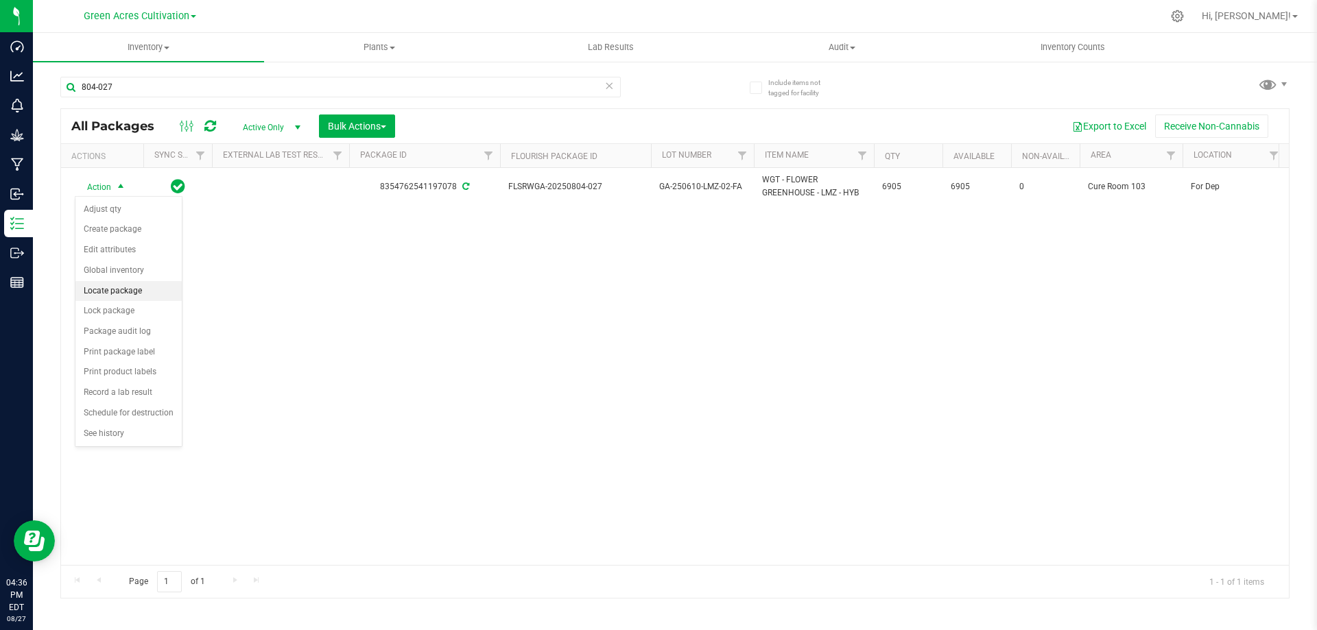
click at [142, 296] on li "Locate package" at bounding box center [128, 291] width 106 height 21
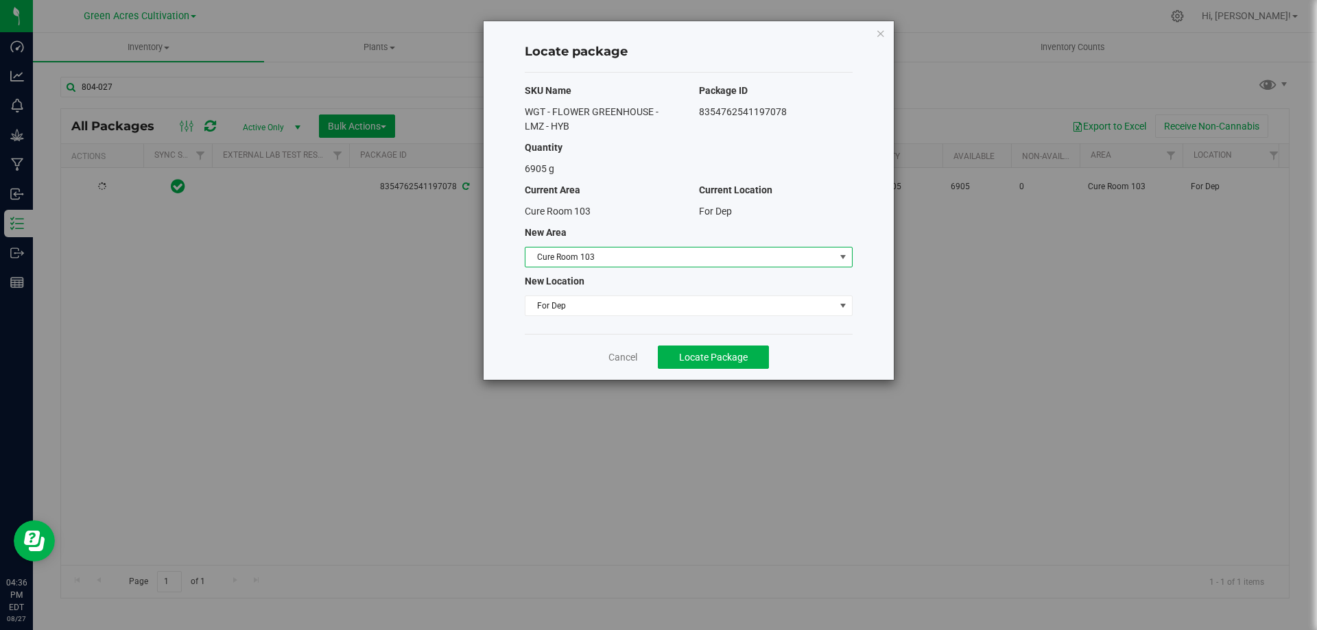
click at [691, 260] on span "Cure Room 103" at bounding box center [679, 257] width 309 height 19
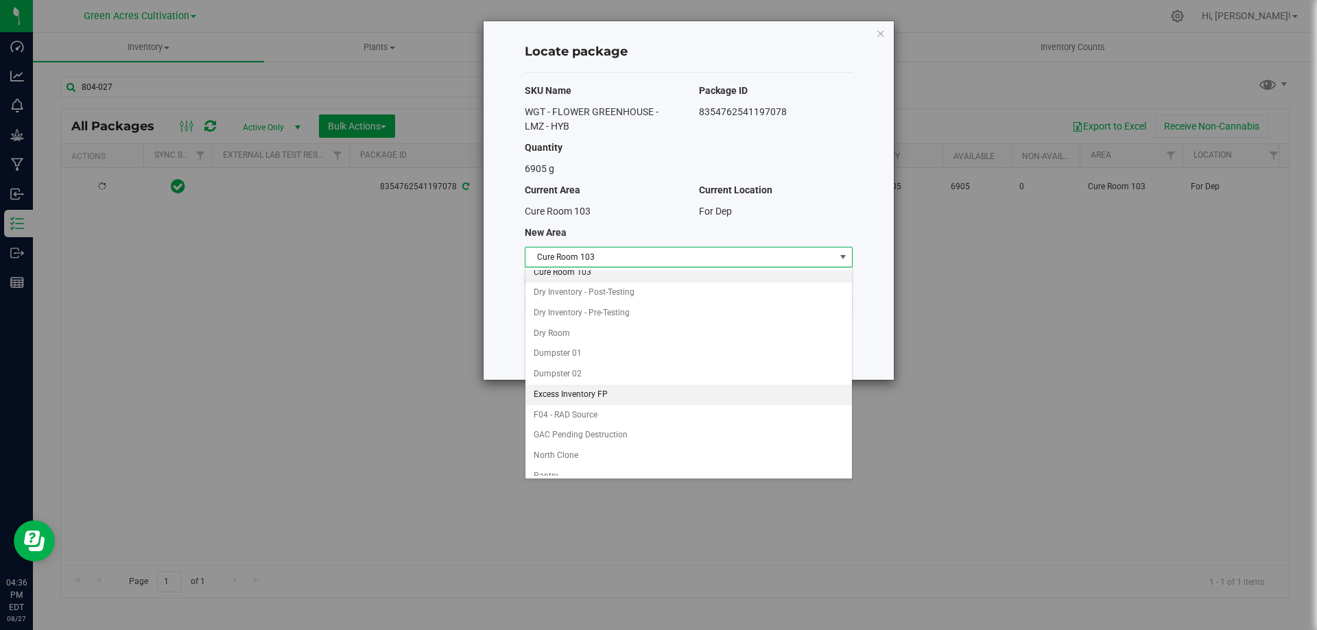
scroll to position [69, 0]
click at [604, 401] on li "F04 - RAD Source" at bounding box center [688, 396] width 327 height 21
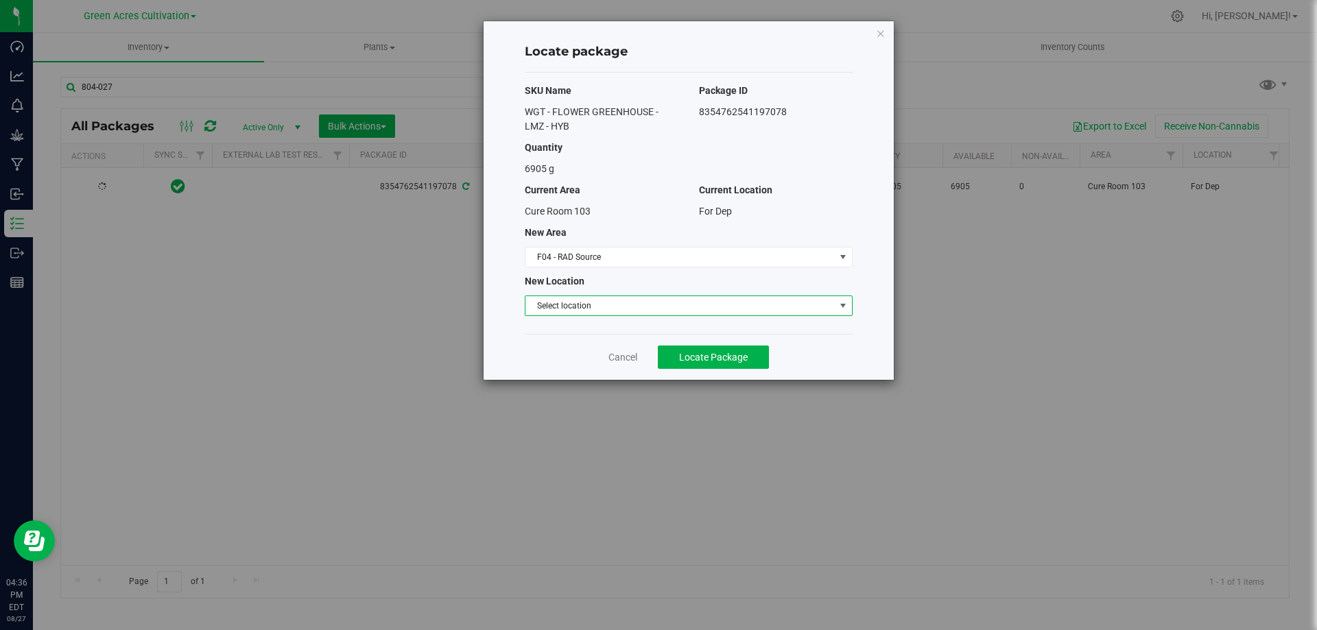
click at [603, 307] on span "Select location" at bounding box center [679, 305] width 309 height 19
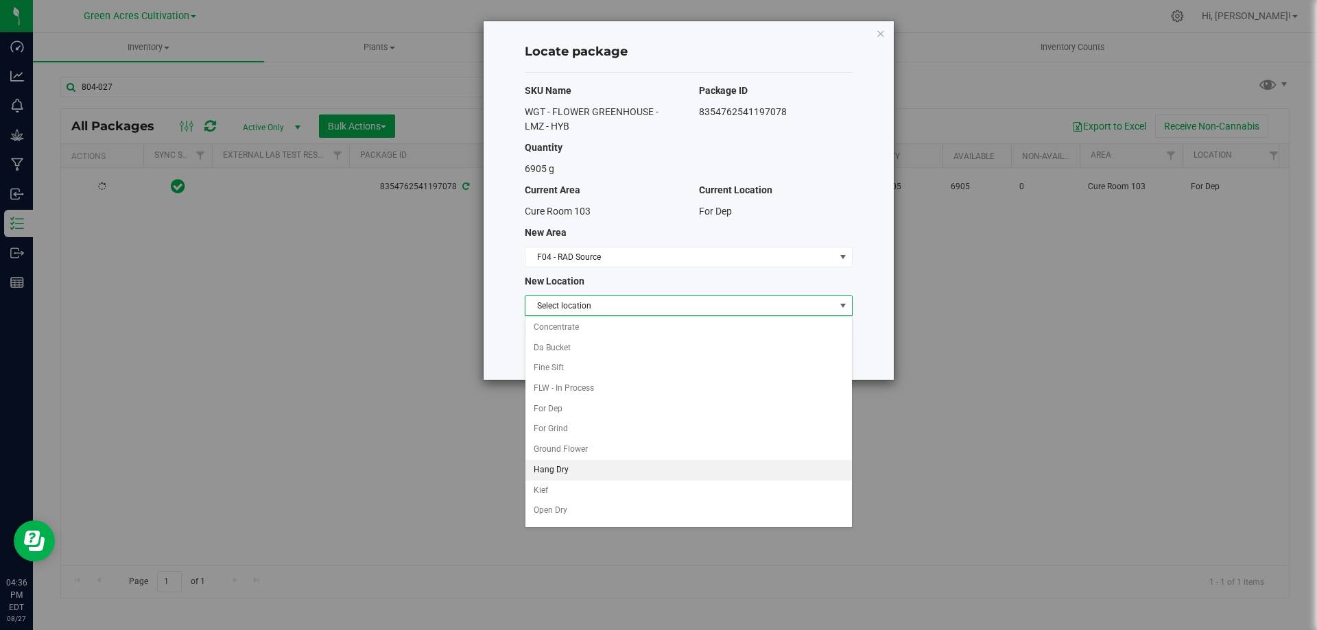
scroll to position [39, 0]
click at [608, 510] on li "Whole Flower" at bounding box center [688, 514] width 327 height 21
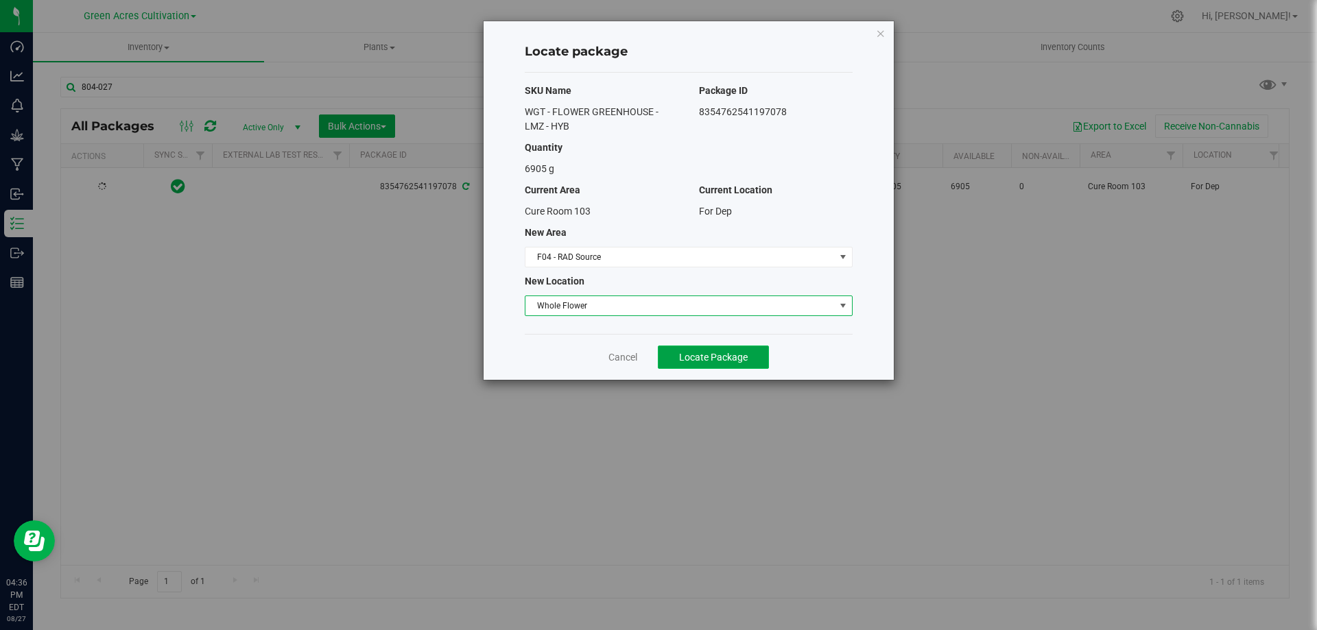
click at [720, 357] on span "Locate Package" at bounding box center [713, 357] width 69 height 11
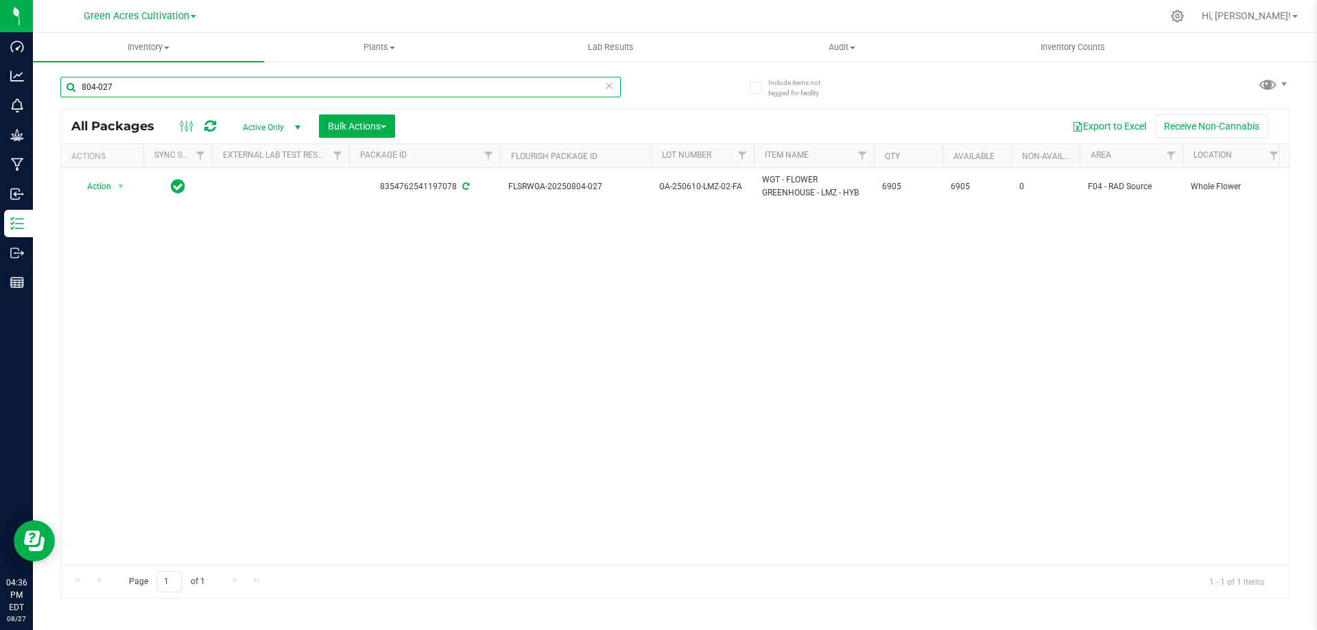
click at [147, 86] on input "804-027" at bounding box center [340, 87] width 560 height 21
type input "8"
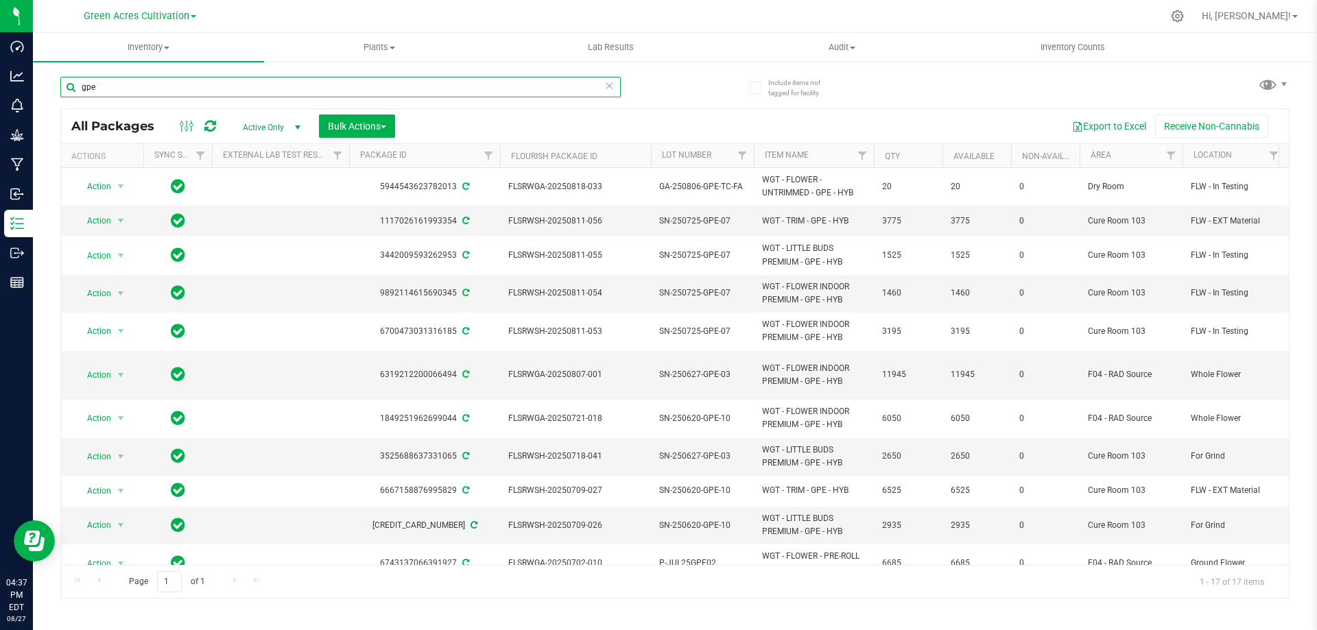
type input "gpe"
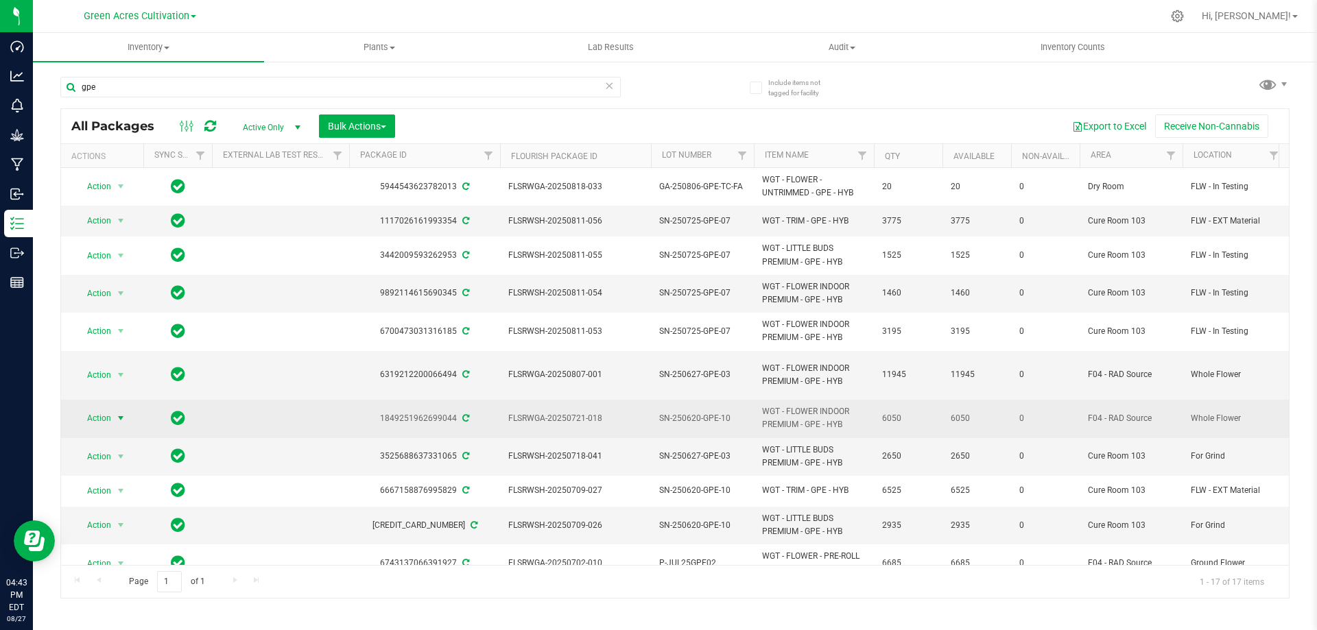
click at [98, 414] on span "Action" at bounding box center [93, 418] width 37 height 19
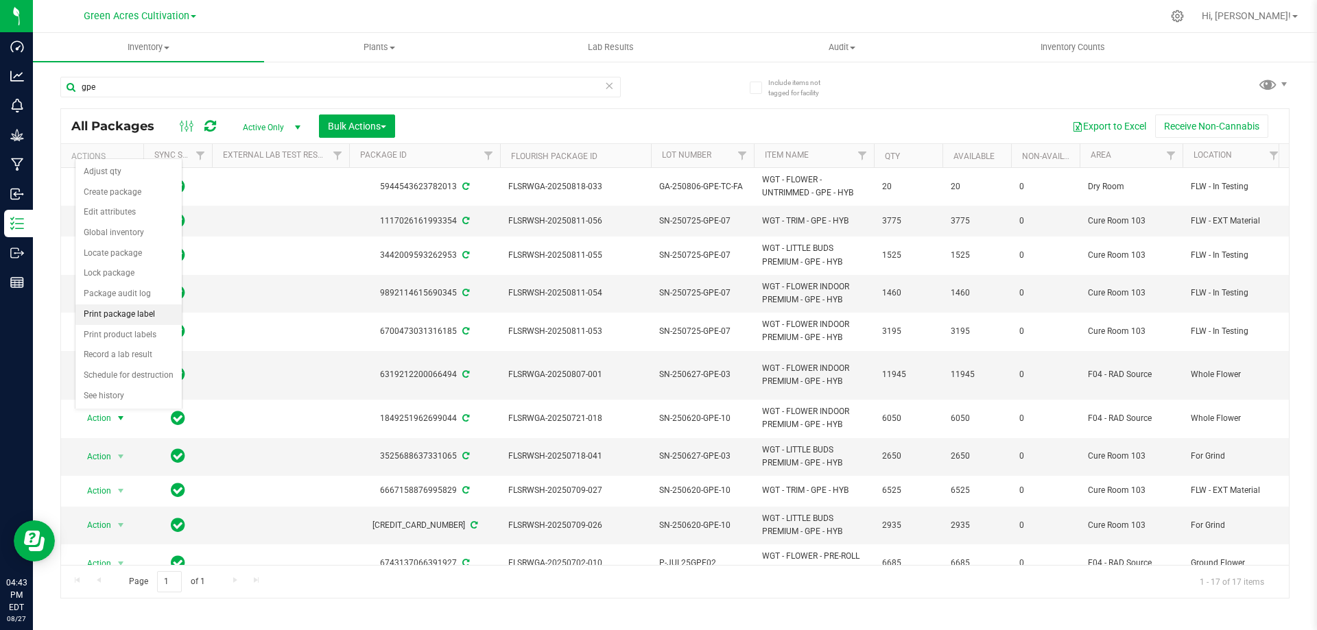
click at [129, 318] on li "Print package label" at bounding box center [128, 315] width 106 height 21
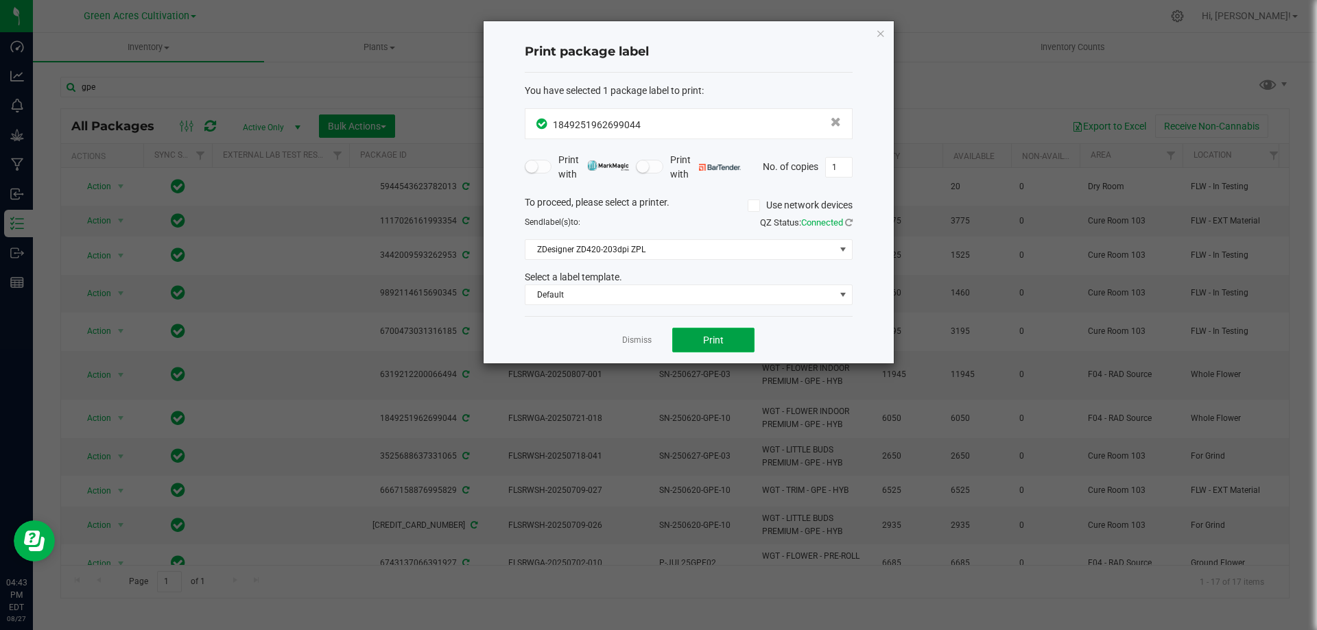
click at [720, 336] on span "Print" at bounding box center [713, 340] width 21 height 11
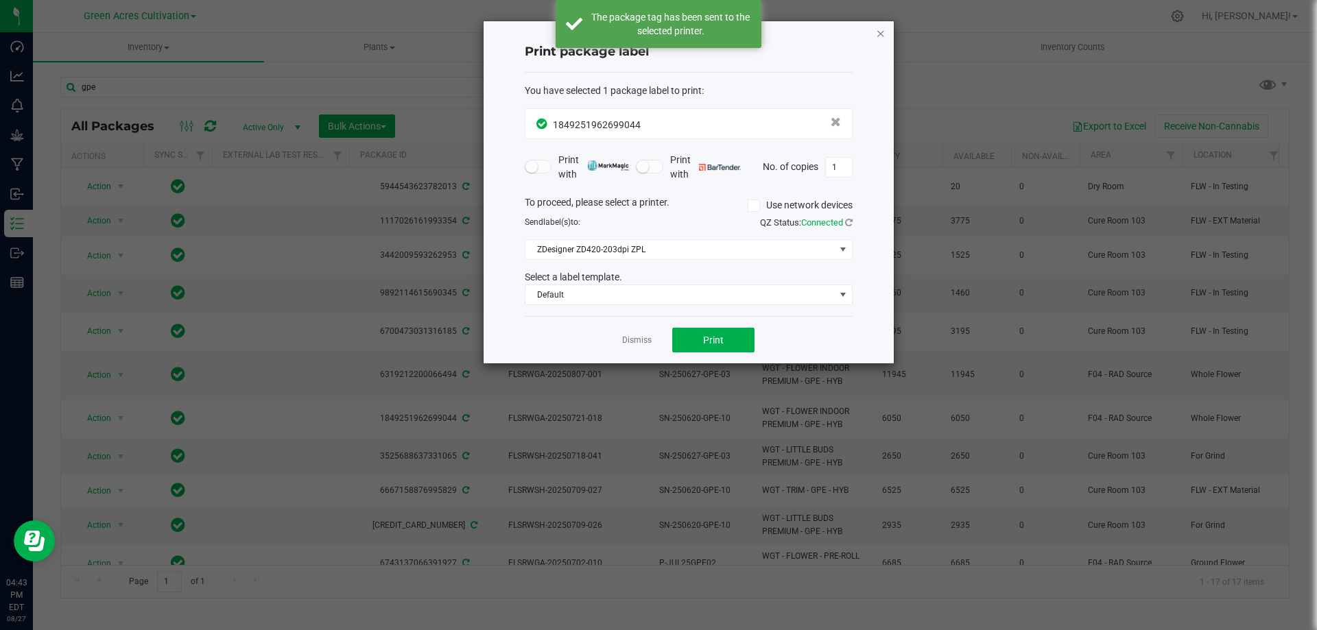
click at [880, 34] on icon "button" at bounding box center [881, 33] width 10 height 16
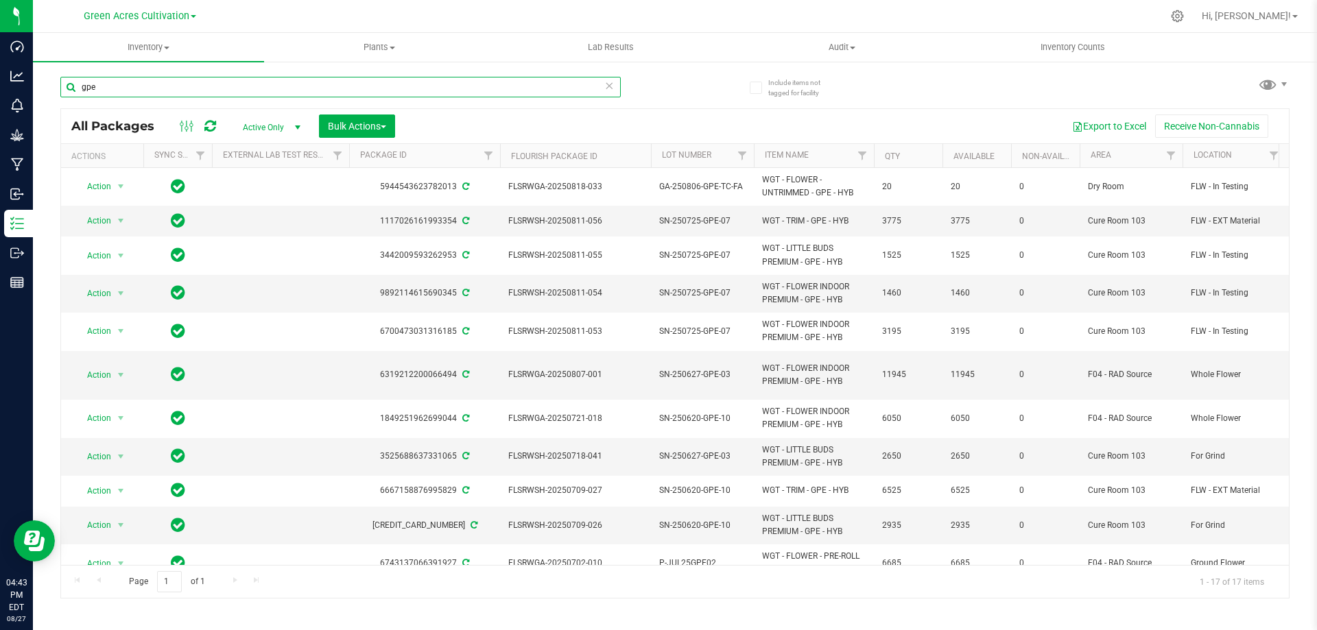
drag, startPoint x: 120, startPoint y: 93, endPoint x: 44, endPoint y: 103, distance: 76.8
click at [44, 103] on div "Include items not tagged for facility gpe All Packages Active Only Active Only …" at bounding box center [675, 269] width 1284 height 418
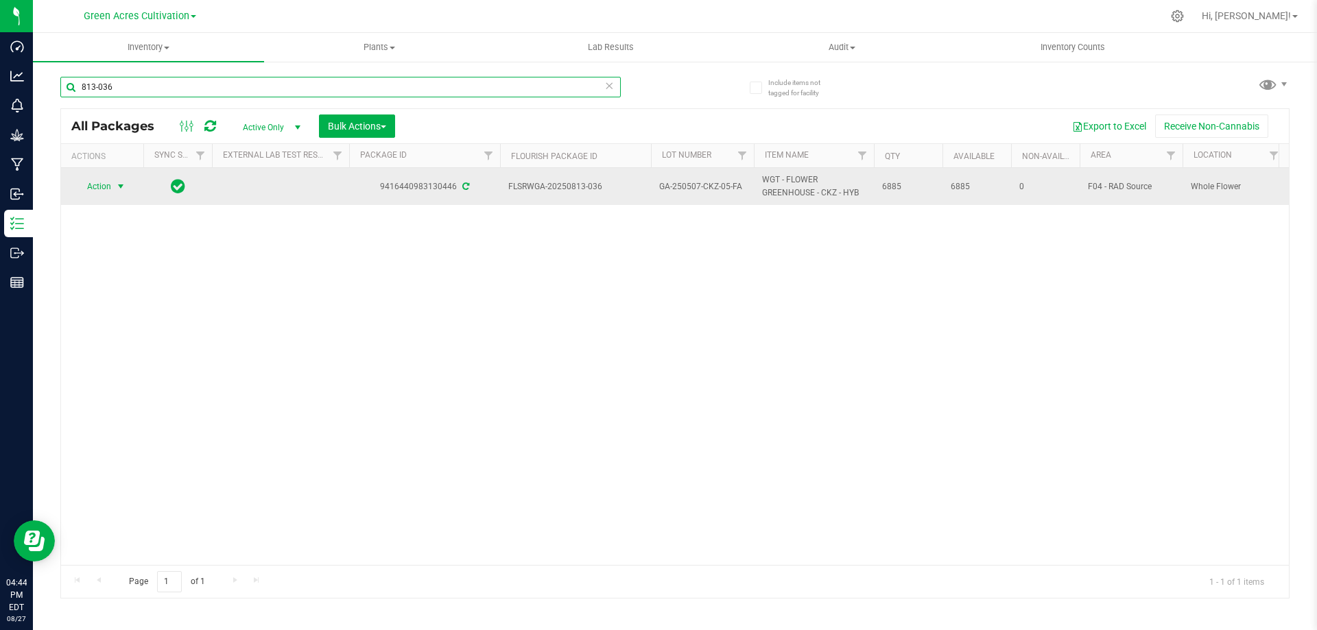
type input "813-036"
click at [103, 190] on span "Action" at bounding box center [93, 186] width 37 height 19
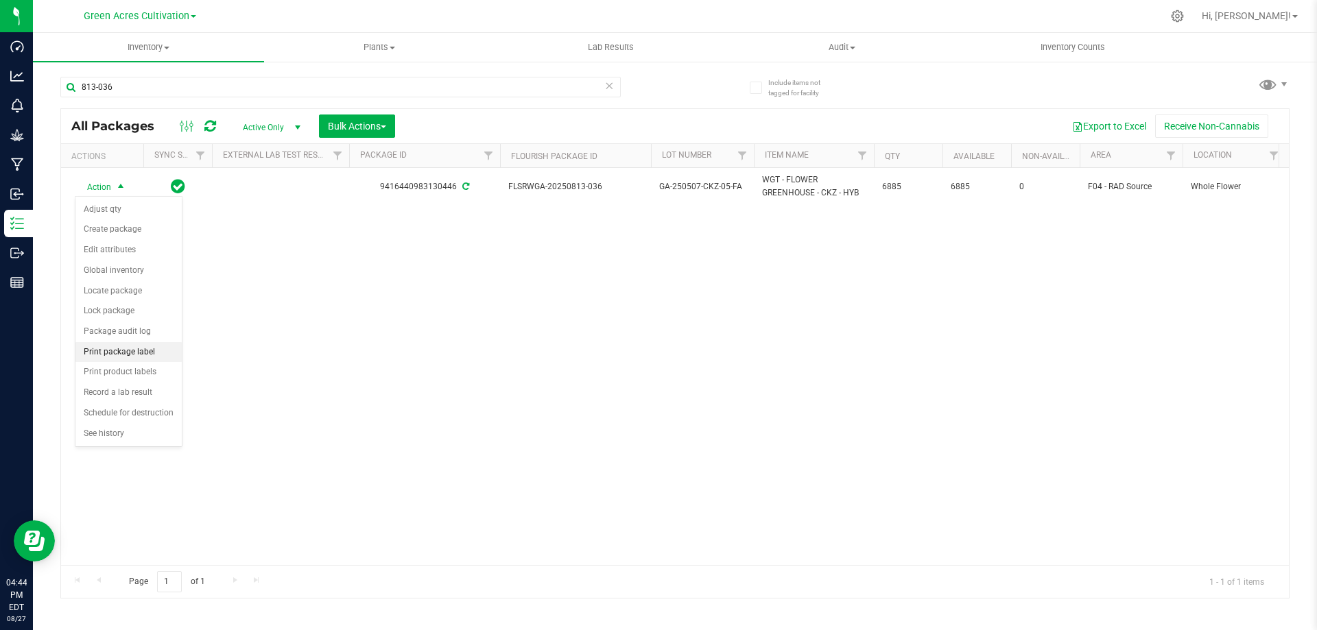
click at [137, 357] on li "Print package label" at bounding box center [128, 352] width 106 height 21
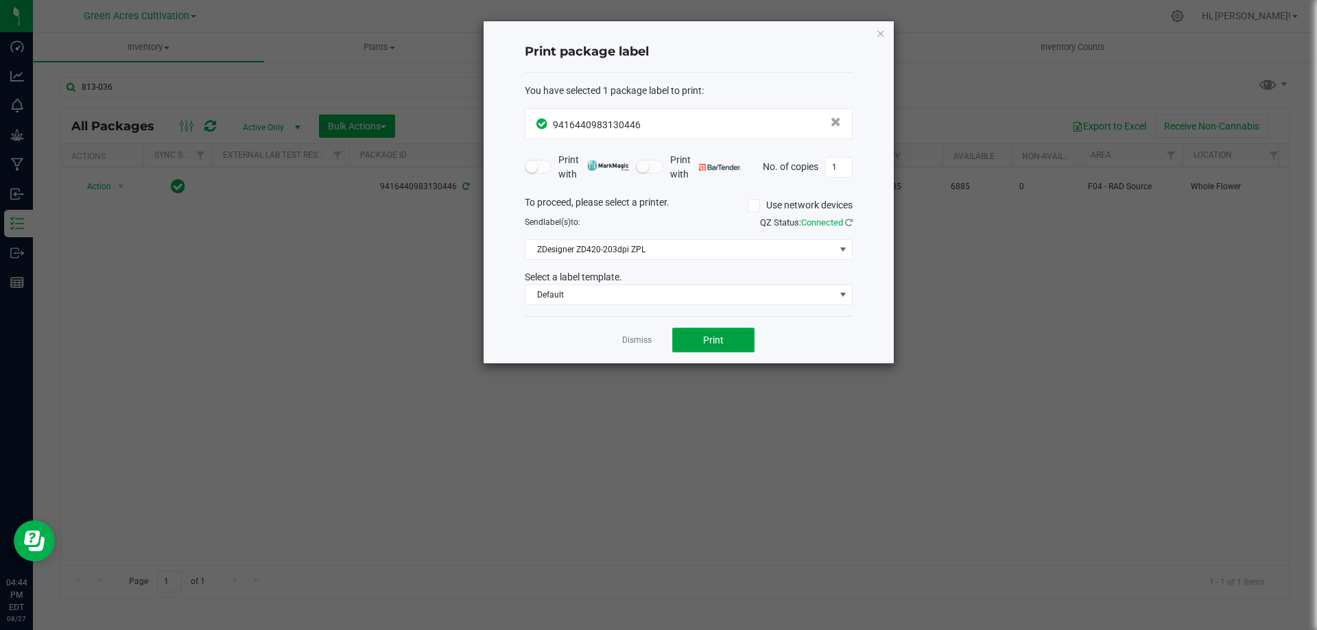
click at [707, 344] on span "Print" at bounding box center [713, 340] width 21 height 11
click at [879, 32] on icon "button" at bounding box center [881, 33] width 10 height 16
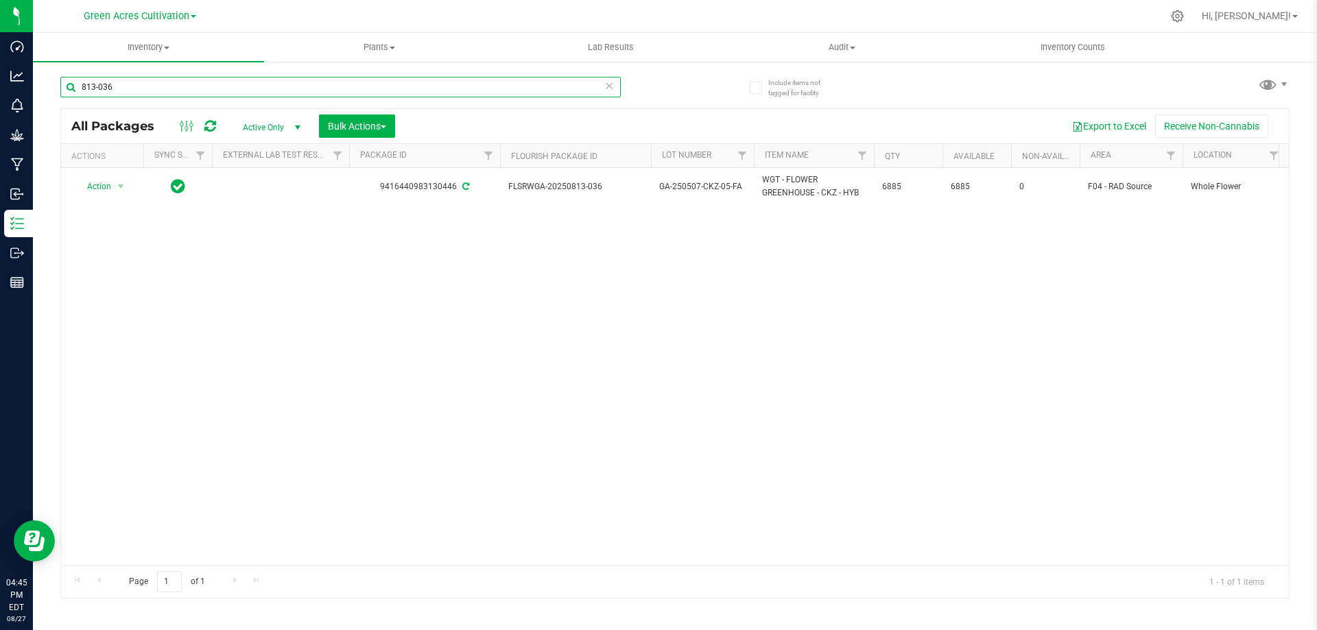
drag, startPoint x: 126, startPoint y: 87, endPoint x: 69, endPoint y: 90, distance: 57.7
click at [69, 90] on input "813-036" at bounding box center [340, 87] width 560 height 21
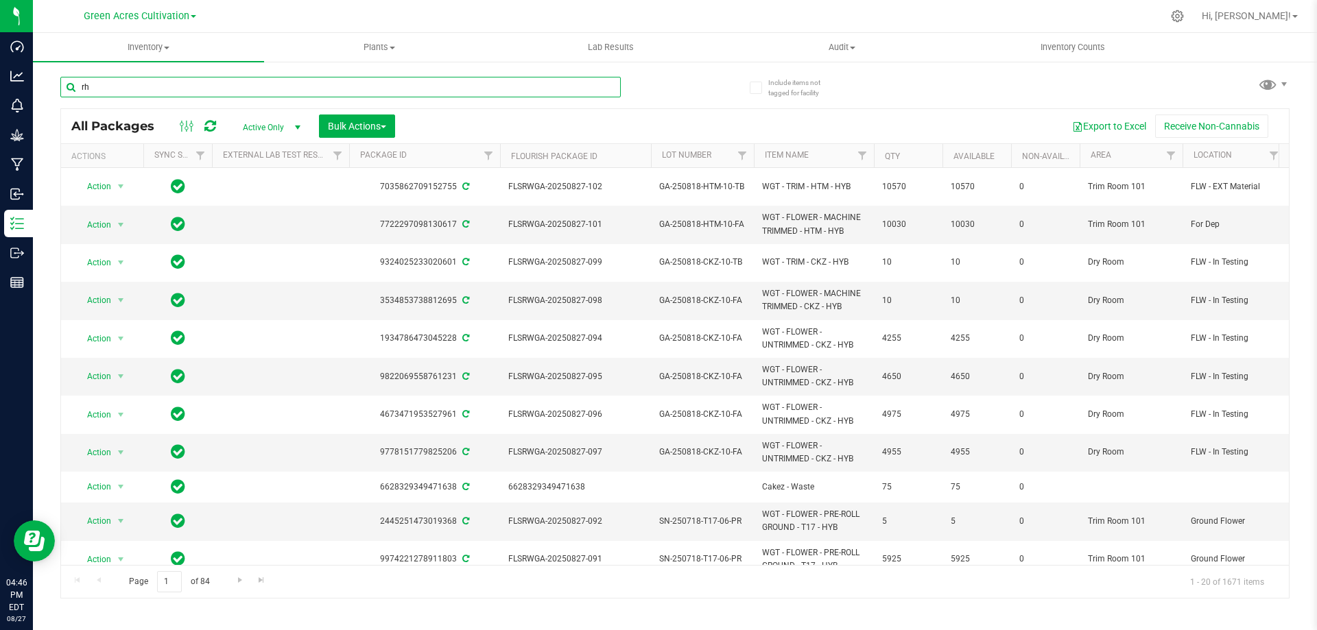
type input "rhb"
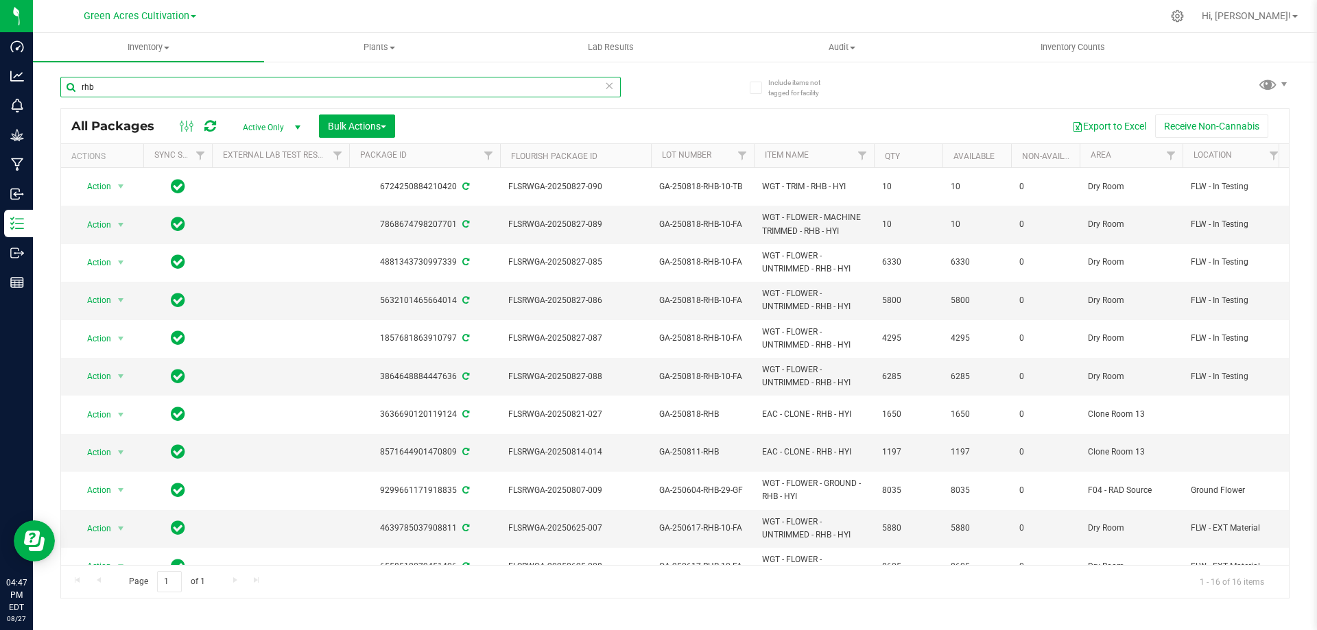
scroll to position [0, 1152]
click at [130, 83] on input "rhb" at bounding box center [340, 87] width 560 height 21
drag, startPoint x: 131, startPoint y: 92, endPoint x: 57, endPoint y: 99, distance: 74.5
click at [57, 99] on div "Include items not tagged for facility rhb All Packages Active Only Active Only …" at bounding box center [675, 269] width 1284 height 418
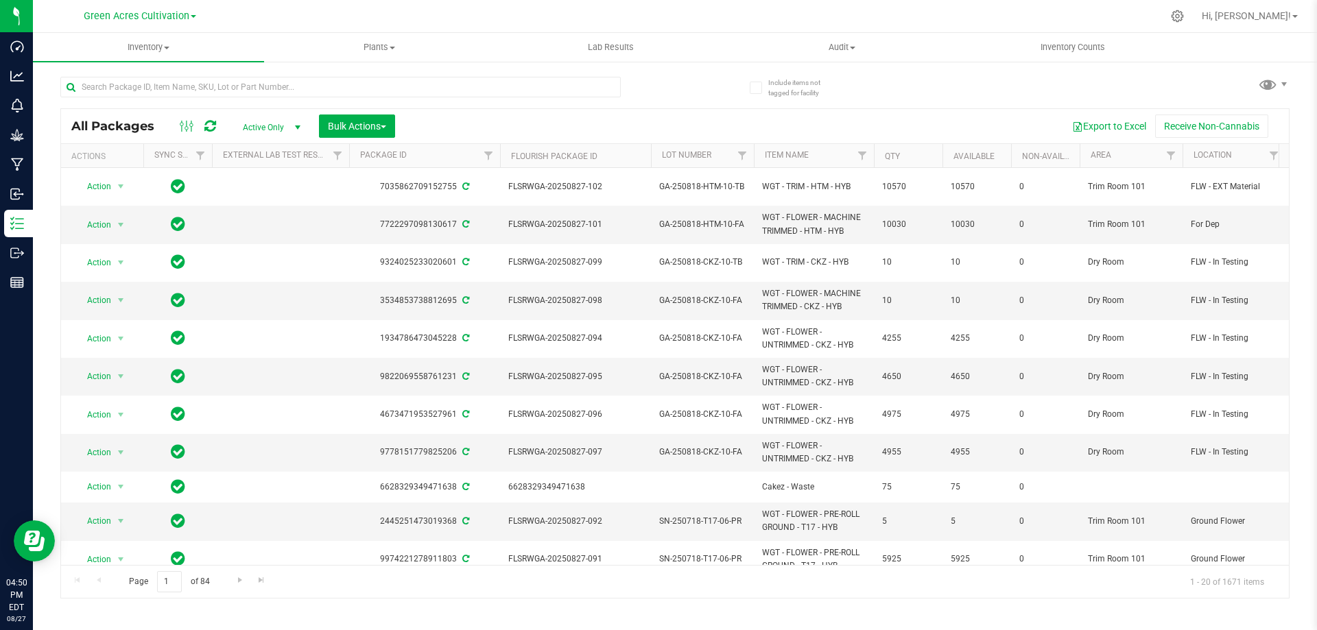
click at [698, 85] on div "All Packages Active Only Active Only Lab Samples Locked All External Internal B…" at bounding box center [674, 331] width 1229 height 535
click at [699, 82] on div "All Packages Active Only Active Only Lab Samples Locked All External Internal B…" at bounding box center [674, 331] width 1229 height 535
click at [1278, 12] on span "Hi, [PERSON_NAME]!" at bounding box center [1246, 15] width 89 height 11
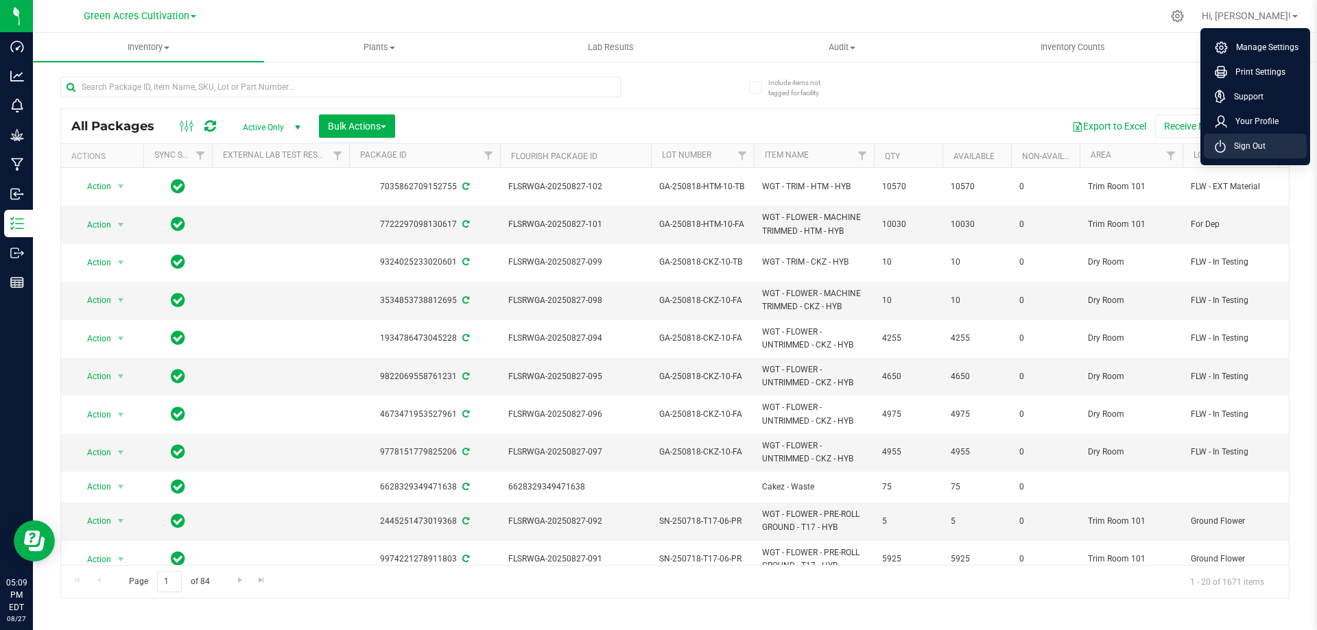
click at [1255, 147] on span "Sign Out" at bounding box center [1246, 146] width 40 height 14
